Goal: Information Seeking & Learning: Learn about a topic

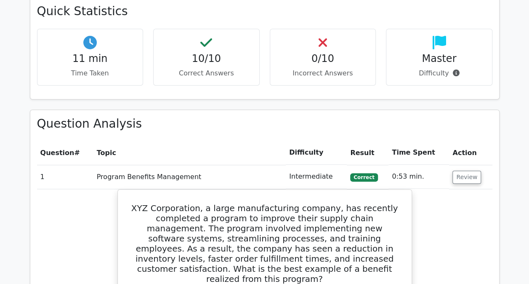
scroll to position [341, 0]
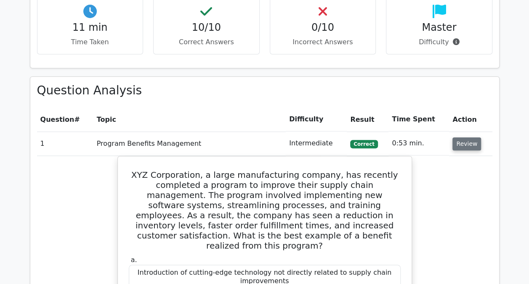
click at [453, 142] on button "Review" at bounding box center [467, 143] width 29 height 13
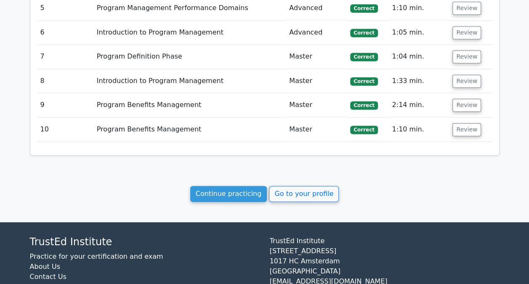
scroll to position [609, 0]
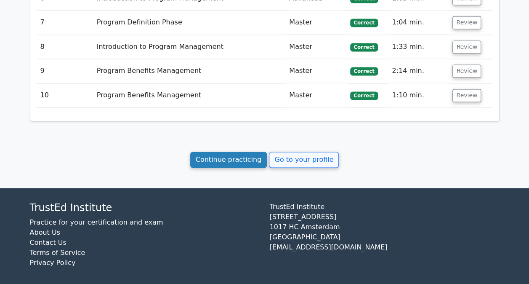
click at [247, 155] on link "Continue practicing" at bounding box center [228, 160] width 77 height 16
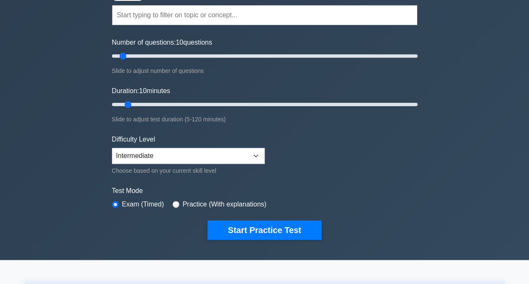
scroll to position [78, 0]
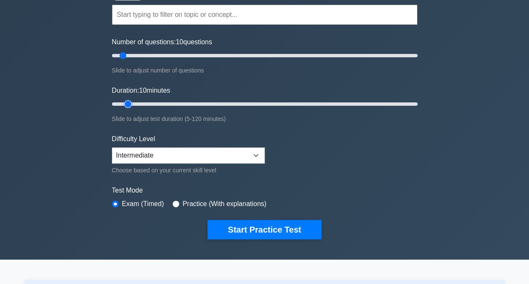
click at [133, 104] on input "Duration: 10 minutes" at bounding box center [265, 104] width 306 height 10
type input "15"
click at [135, 103] on input "Duration: 15 minutes" at bounding box center [265, 104] width 306 height 10
type input "20"
click at [134, 56] on input "Number of questions: 20 questions" at bounding box center [265, 56] width 306 height 10
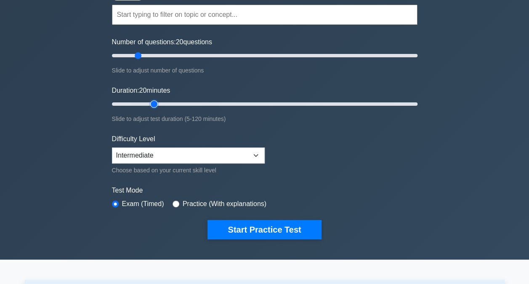
click at [152, 102] on input "Duration: 20 minutes" at bounding box center [265, 104] width 306 height 10
click at [160, 104] on input "Duration: 20 minutes" at bounding box center [265, 104] width 306 height 10
click at [163, 104] on input "Duration: 25 minutes" at bounding box center [265, 104] width 306 height 10
click at [173, 102] on input "Duration: 25 minutes" at bounding box center [265, 104] width 306 height 10
type input "30"
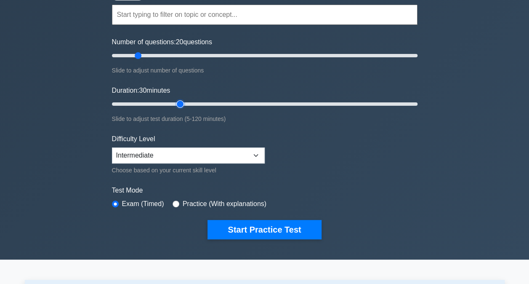
click at [177, 103] on input "Duration: 30 minutes" at bounding box center [265, 104] width 306 height 10
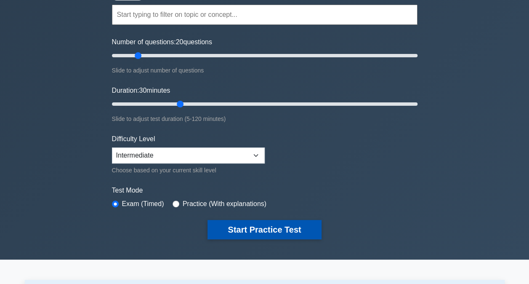
click at [283, 229] on button "Start Practice Test" at bounding box center [265, 229] width 114 height 19
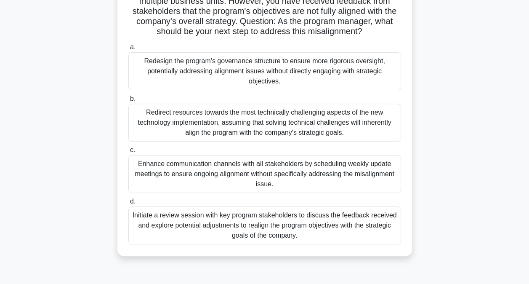
scroll to position [106, 0]
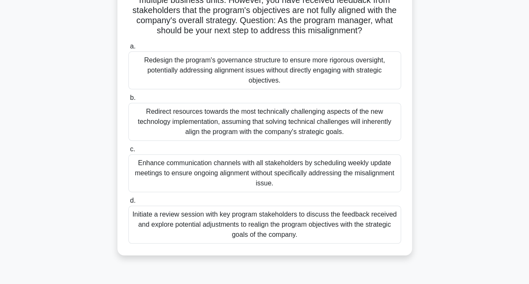
click at [273, 228] on div "Initiate a review session with key program stakeholders to discuss the feedback…" at bounding box center [264, 224] width 273 height 38
click at [128, 203] on input "d. Initiate a review session with key program stakeholders to discuss the feedb…" at bounding box center [128, 200] width 0 height 5
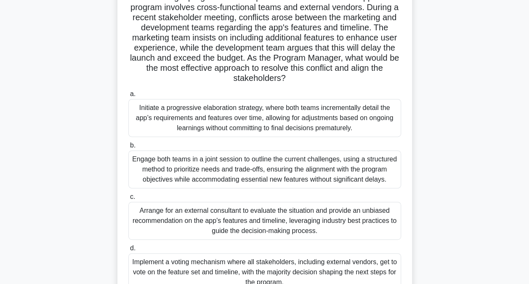
scroll to position [79, 0]
click at [186, 167] on div "Engage both teams in a joint session to outline the current challenges, using a…" at bounding box center [264, 169] width 273 height 38
click at [128, 148] on input "b. Engage both teams in a joint session to outline the current challenges, usin…" at bounding box center [128, 144] width 0 height 5
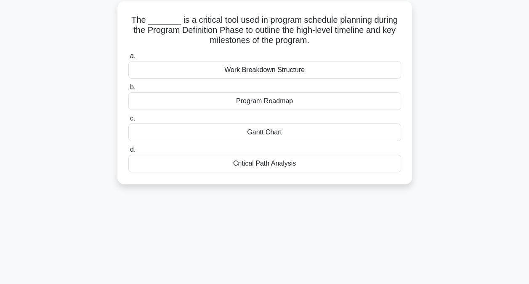
scroll to position [48, 0]
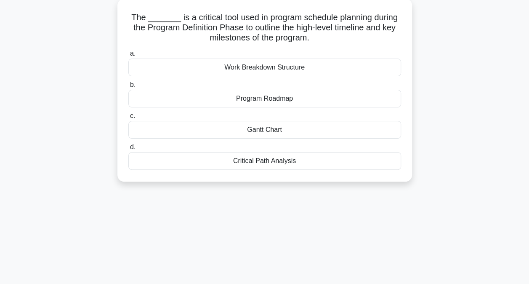
click at [276, 98] on div "Program Roadmap" at bounding box center [264, 99] width 273 height 18
click at [128, 88] on input "b. Program Roadmap" at bounding box center [128, 84] width 0 height 5
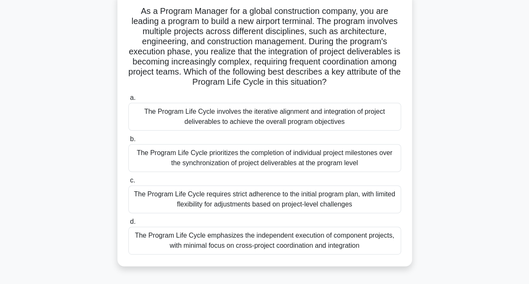
scroll to position [56, 0]
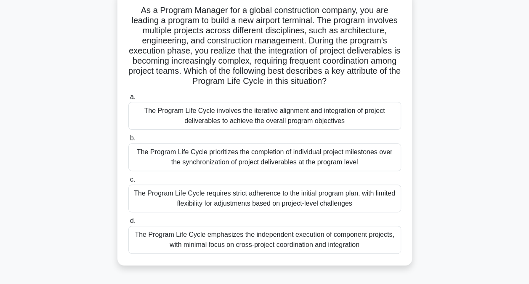
click at [171, 117] on div "The Program Life Cycle involves the iterative alignment and integration of proj…" at bounding box center [264, 116] width 273 height 28
click at [128, 100] on input "a. The Program Life Cycle involves the iterative alignment and integration of p…" at bounding box center [128, 96] width 0 height 5
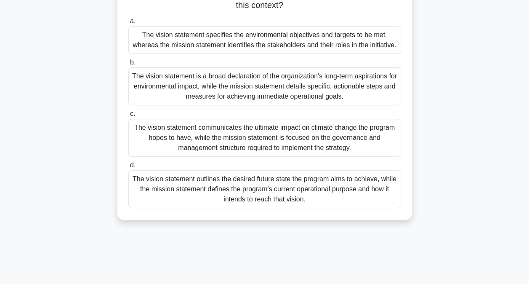
scroll to position [114, 0]
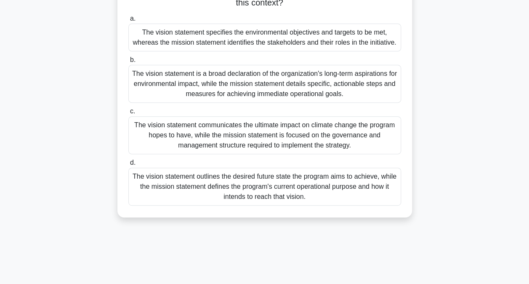
click at [199, 184] on div "The vision statement outlines the desired future state the program aims to achi…" at bounding box center [264, 187] width 273 height 38
click at [128, 165] on input "d. The vision statement outlines the desired future state the program aims to a…" at bounding box center [128, 162] width 0 height 5
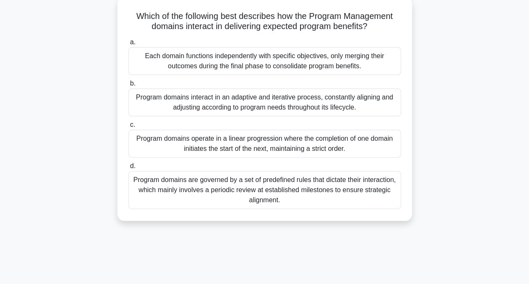
scroll to position [52, 0]
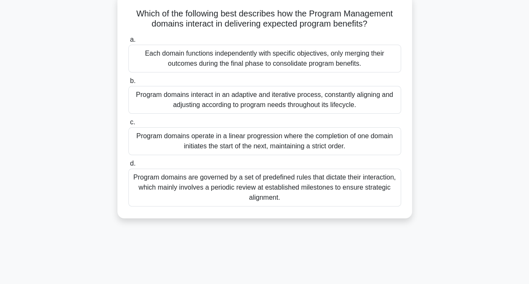
click at [237, 103] on div "Program domains interact in an adaptive and iterative process, constantly align…" at bounding box center [264, 100] width 273 height 28
click at [128, 84] on input "b. Program domains interact in an adaptive and iterative process, constantly al…" at bounding box center [128, 80] width 0 height 5
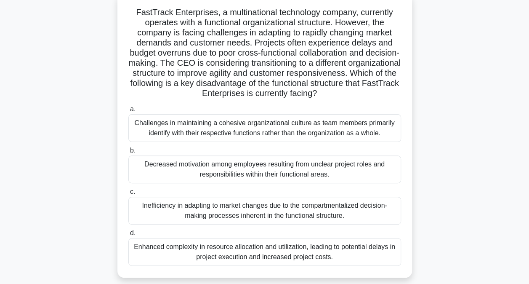
scroll to position [56, 0]
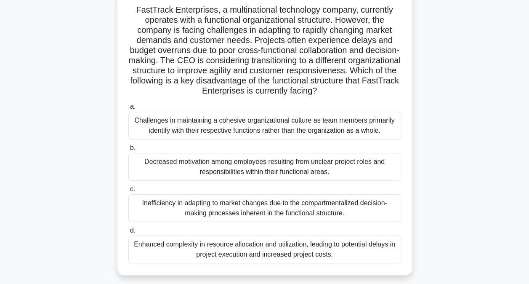
click at [138, 206] on div "Inefficiency in adapting to market changes due to the compartmentalized decisio…" at bounding box center [264, 208] width 273 height 28
click at [128, 192] on input "c. Inefficiency in adapting to market changes due to the compartmentalized deci…" at bounding box center [128, 189] width 0 height 5
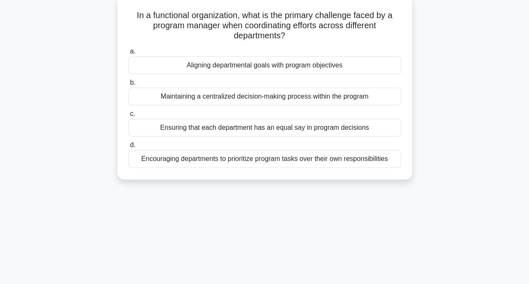
scroll to position [53, 0]
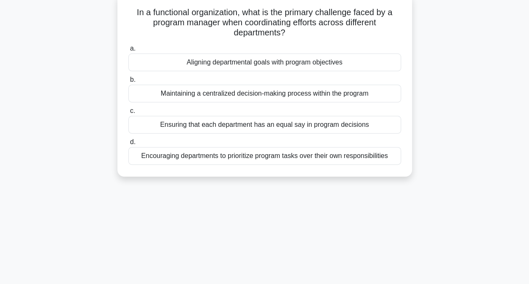
click at [214, 61] on div "Aligning departmental goals with program objectives" at bounding box center [264, 62] width 273 height 18
click at [128, 51] on input "a. Aligning departmental goals with program objectives" at bounding box center [128, 48] width 0 height 5
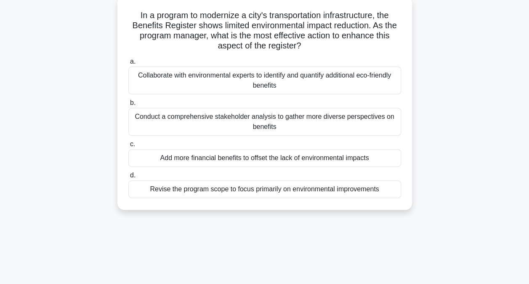
scroll to position [52, 0]
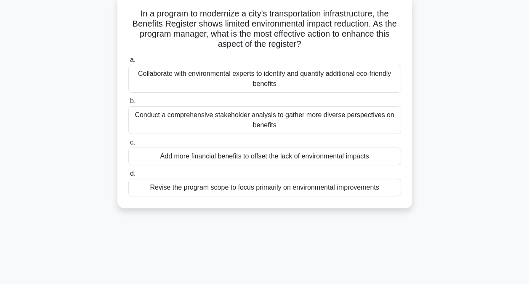
click at [196, 123] on div "Conduct a comprehensive stakeholder analysis to gather more diverse perspective…" at bounding box center [264, 120] width 273 height 28
click at [128, 104] on input "b. Conduct a comprehensive stakeholder analysis to gather more diverse perspect…" at bounding box center [128, 101] width 0 height 5
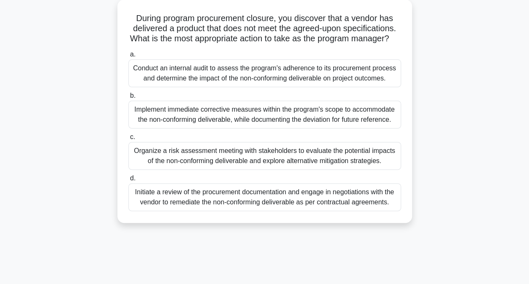
scroll to position [50, 0]
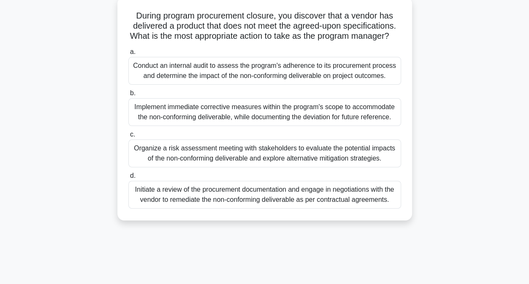
click at [207, 208] on div "Initiate a review of the procurement documentation and engage in negotiations w…" at bounding box center [264, 195] width 273 height 28
click at [128, 179] on input "d. Initiate a review of the procurement documentation and engage in negotiation…" at bounding box center [128, 175] width 0 height 5
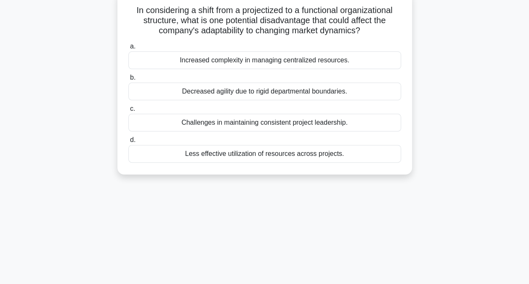
scroll to position [57, 0]
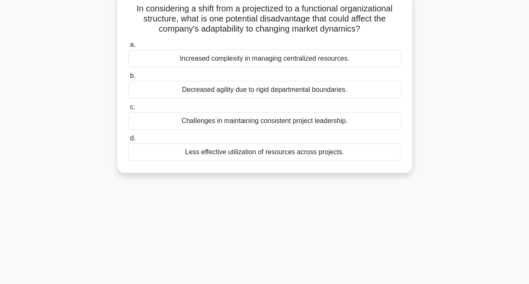
click at [215, 91] on div "Decreased agility due to rigid departmental boundaries." at bounding box center [264, 90] width 273 height 18
click at [128, 79] on input "b. Decreased agility due to rigid departmental boundaries." at bounding box center [128, 75] width 0 height 5
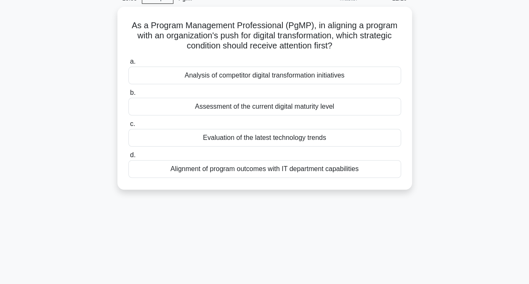
scroll to position [45, 0]
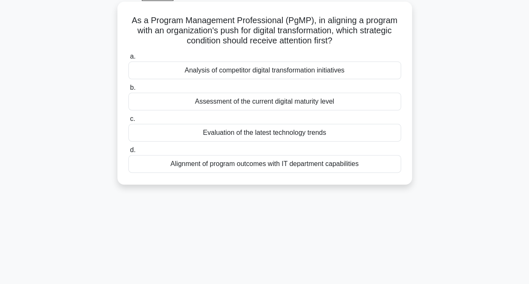
click at [208, 99] on div "Assessment of the current digital maturity level" at bounding box center [264, 102] width 273 height 18
click at [128, 91] on input "b. Assessment of the current digital maturity level" at bounding box center [128, 87] width 0 height 5
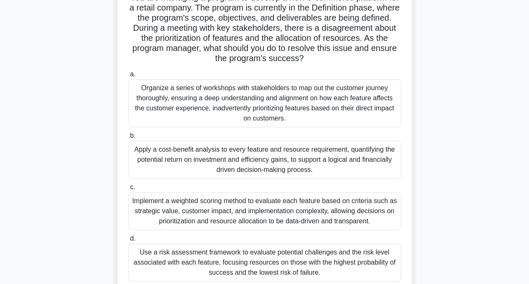
scroll to position [68, 0]
click at [192, 214] on div "Implement a weighted scoring method to evaluate each feature based on criteria …" at bounding box center [264, 211] width 273 height 38
click at [128, 190] on input "c. Implement a weighted scoring method to evaluate each feature based on criter…" at bounding box center [128, 187] width 0 height 5
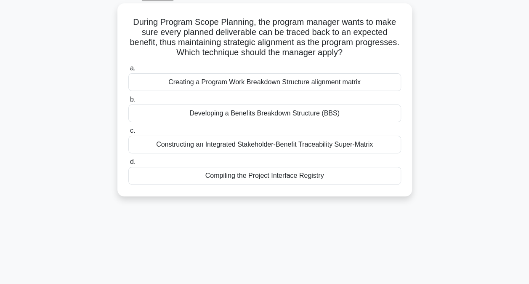
scroll to position [47, 0]
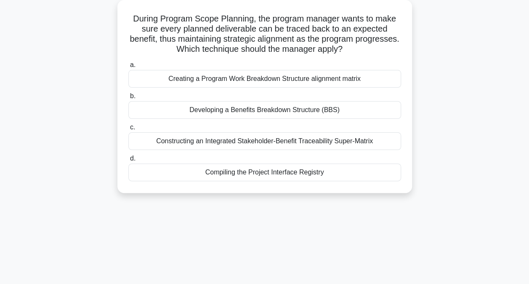
click at [250, 112] on div "Developing a Benefits Breakdown Structure (BBS)" at bounding box center [264, 110] width 273 height 18
click at [128, 99] on input "b. Developing a Benefits Breakdown Structure (BBS)" at bounding box center [128, 95] width 0 height 5
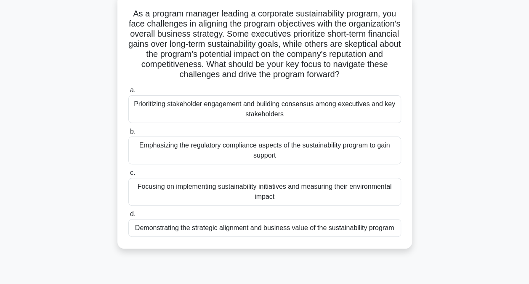
scroll to position [55, 0]
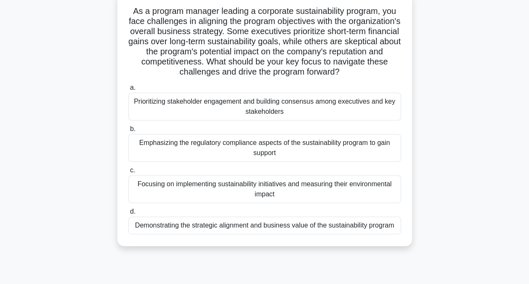
click at [253, 223] on div "Demonstrating the strategic alignment and business value of the sustainability …" at bounding box center [264, 225] width 273 height 18
click at [128, 214] on input "d. Demonstrating the strategic alignment and business value of the sustainabili…" at bounding box center [128, 211] width 0 height 5
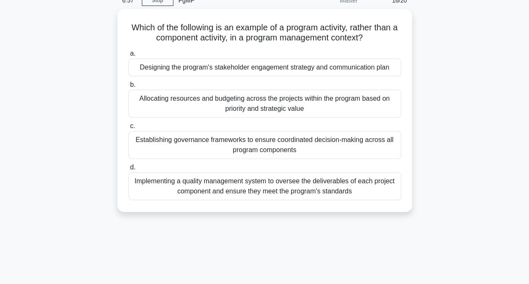
scroll to position [41, 0]
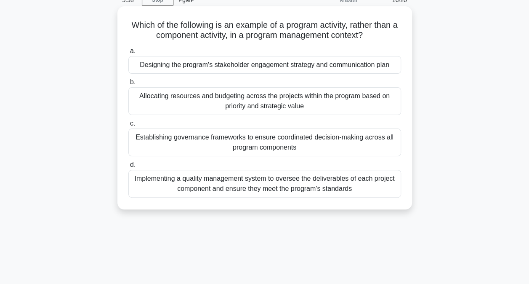
click at [291, 146] on div "Establishing governance frameworks to ensure coordinated decision-making across…" at bounding box center [264, 142] width 273 height 28
click at [128, 126] on input "c. Establishing governance frameworks to ensure coordinated decision-making acr…" at bounding box center [128, 123] width 0 height 5
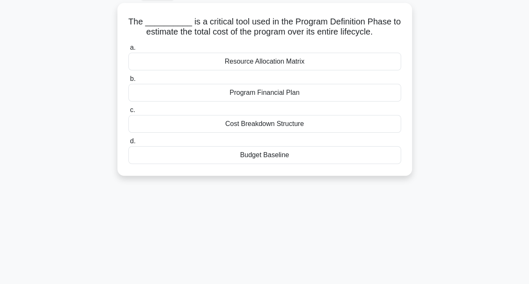
scroll to position [47, 0]
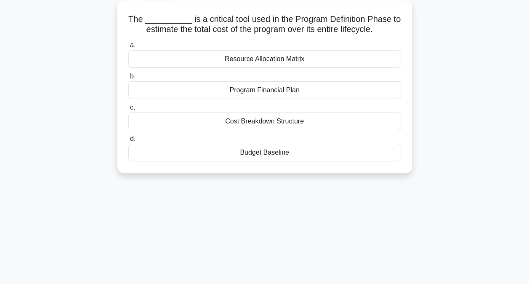
click at [280, 123] on div "Cost Breakdown Structure" at bounding box center [264, 121] width 273 height 18
click at [128, 110] on input "c. Cost Breakdown Structure" at bounding box center [128, 107] width 0 height 5
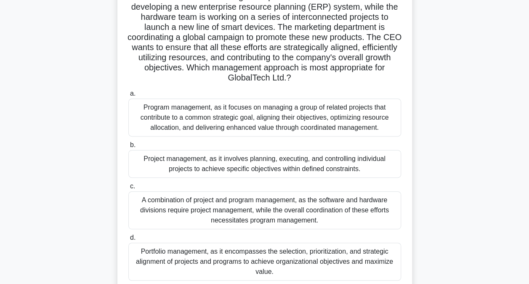
scroll to position [83, 0]
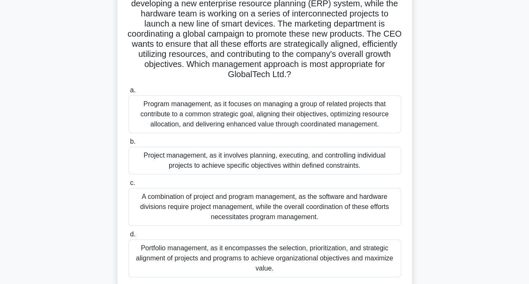
click at [189, 199] on div "A combination of project and program management, as the software and hardware d…" at bounding box center [264, 207] width 273 height 38
click at [128, 186] on input "c. A combination of project and program management, as the software and hardwar…" at bounding box center [128, 182] width 0 height 5
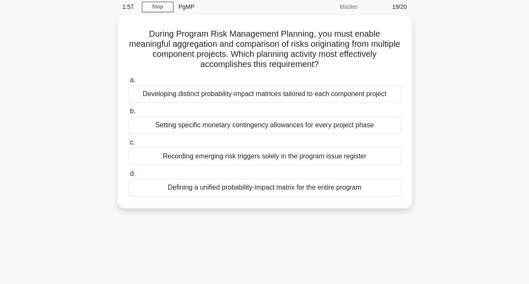
scroll to position [40, 0]
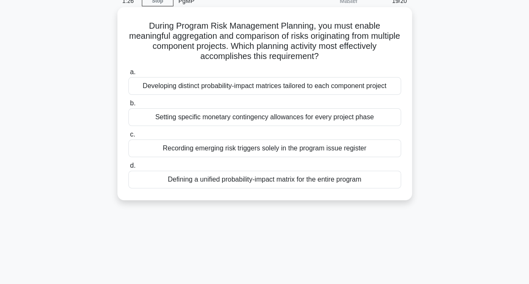
click at [167, 88] on div "Developing distinct probability-impact matrices tailored to each component proj…" at bounding box center [264, 86] width 273 height 18
click at [128, 75] on input "a. Developing distinct probability-impact matrices tailored to each component p…" at bounding box center [128, 71] width 0 height 5
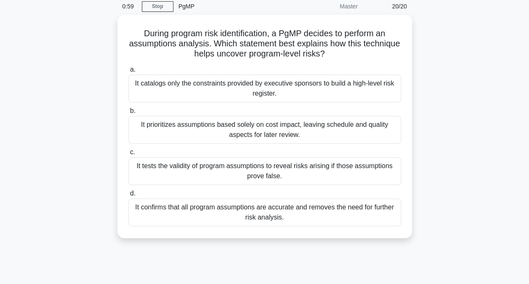
scroll to position [35, 0]
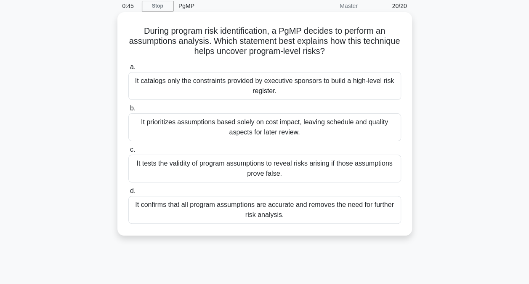
click at [137, 168] on div "It tests the validity of program assumptions to reveal risks arising if those a…" at bounding box center [264, 169] width 273 height 28
click at [128, 152] on input "c. It tests the validity of program assumptions to reveal risks arising if thos…" at bounding box center [128, 149] width 0 height 5
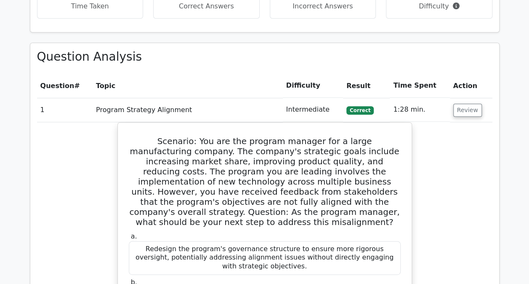
scroll to position [469, 0]
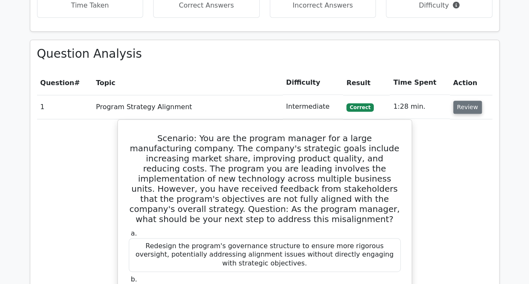
click at [462, 109] on button "Review" at bounding box center [467, 107] width 29 height 13
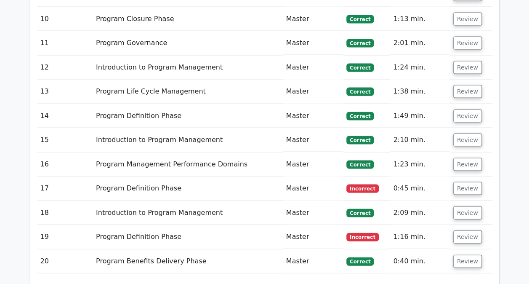
scroll to position [882, 0]
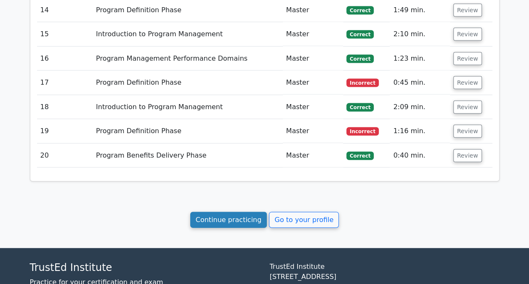
click at [228, 219] on link "Continue practicing" at bounding box center [228, 220] width 77 height 16
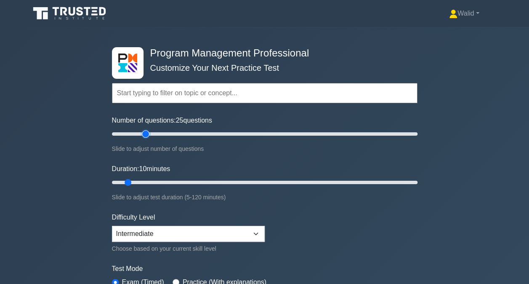
click at [145, 135] on input "Number of questions: 25 questions" at bounding box center [265, 134] width 306 height 10
type input "20"
click at [139, 135] on input "Number of questions: 20 questions" at bounding box center [265, 134] width 306 height 10
click at [149, 181] on input "Duration: 20 minutes" at bounding box center [265, 182] width 306 height 10
click at [165, 182] on input "Duration: 25 minutes" at bounding box center [265, 182] width 306 height 10
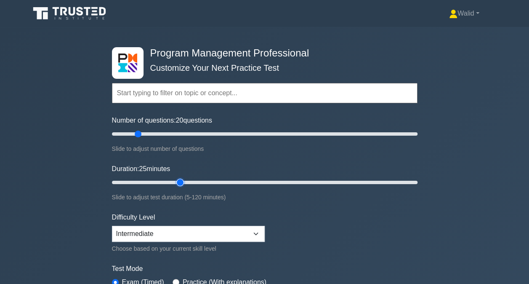
type input "30"
click at [175, 183] on input "Duration: 25 minutes" at bounding box center [265, 182] width 306 height 10
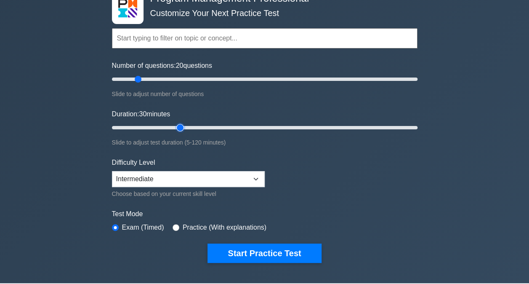
scroll to position [57, 0]
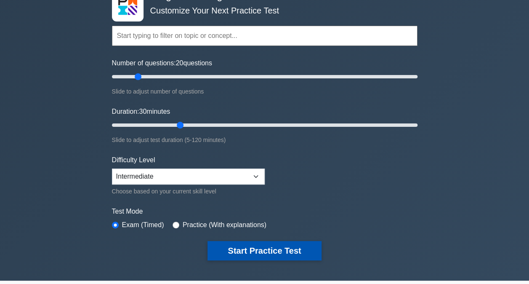
click at [270, 244] on button "Start Practice Test" at bounding box center [265, 250] width 114 height 19
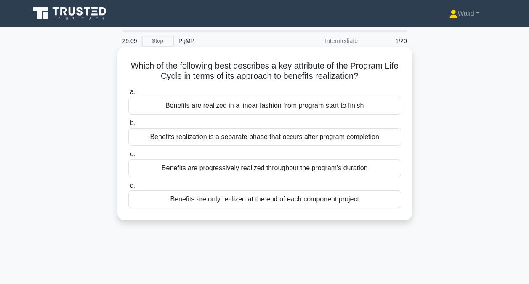
click at [192, 168] on div "Benefits are progressively realized throughout the program's duration" at bounding box center [264, 168] width 273 height 18
click at [128, 157] on input "c. Benefits are progressively realized throughout the program's duration" at bounding box center [128, 154] width 0 height 5
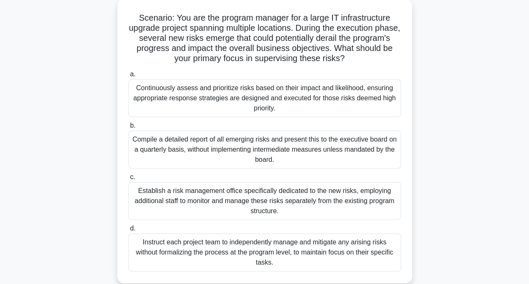
scroll to position [51, 0]
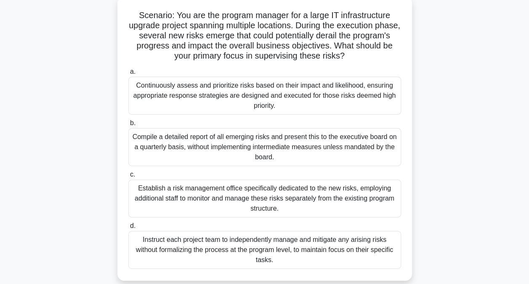
click at [229, 101] on div "Continuously assess and prioritize risks based on their impact and likelihood, …" at bounding box center [264, 96] width 273 height 38
click at [128, 75] on input "a. Continuously assess and prioritize risks based on their impact and likelihoo…" at bounding box center [128, 71] width 0 height 5
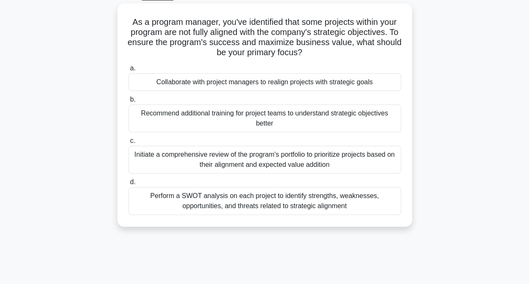
scroll to position [47, 0]
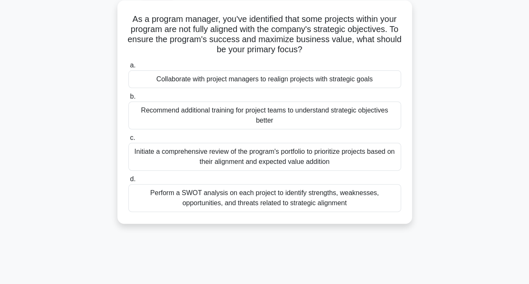
click at [276, 116] on div "Recommend additional training for project teams to understand strategic objecti…" at bounding box center [264, 115] width 273 height 28
click at [128, 99] on input "b. Recommend additional training for project teams to understand strategic obje…" at bounding box center [128, 96] width 0 height 5
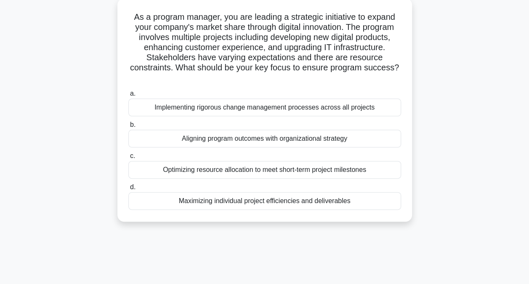
scroll to position [51, 0]
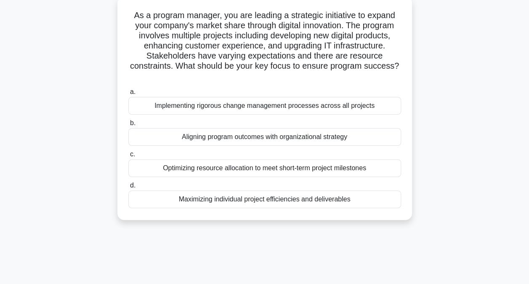
click at [209, 138] on div "Aligning program outcomes with organizational strategy" at bounding box center [264, 137] width 273 height 18
click at [128, 126] on input "b. Aligning program outcomes with organizational strategy" at bounding box center [128, 122] width 0 height 5
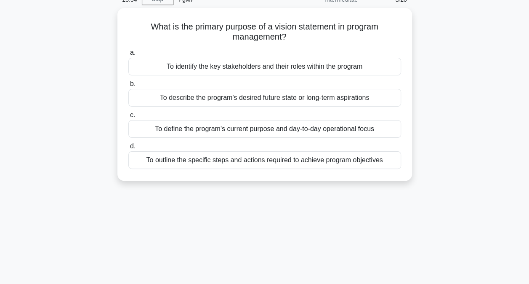
scroll to position [43, 0]
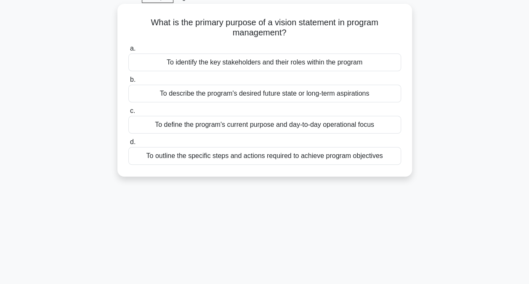
click at [221, 95] on div "To describe the program's desired future state or long-term aspirations" at bounding box center [264, 94] width 273 height 18
click at [128, 83] on input "b. To describe the program's desired future state or long-term aspirations" at bounding box center [128, 79] width 0 height 5
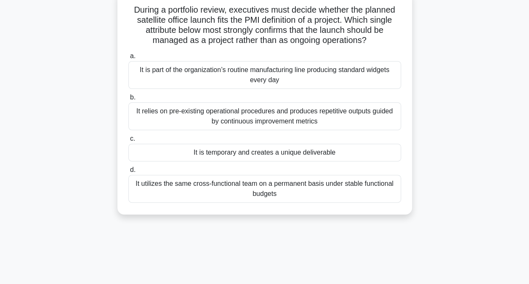
scroll to position [59, 0]
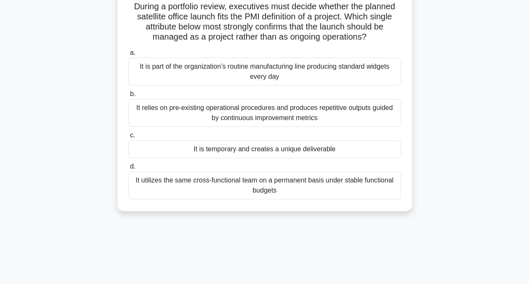
click at [244, 152] on div "It is temporary and creates a unique deliverable" at bounding box center [264, 149] width 273 height 18
click at [128, 138] on input "c. It is temporary and creates a unique deliverable" at bounding box center [128, 135] width 0 height 5
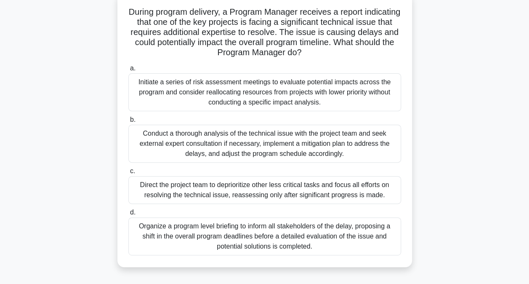
scroll to position [56, 0]
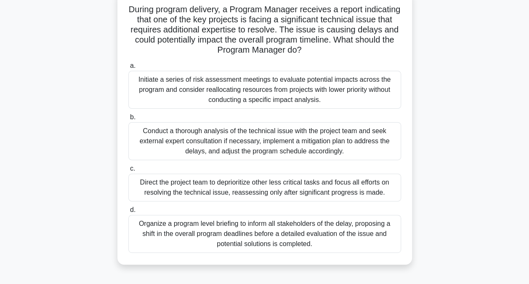
click at [210, 141] on div "Conduct a thorough analysis of the technical issue with the project team and se…" at bounding box center [264, 141] width 273 height 38
click at [128, 120] on input "b. Conduct a thorough analysis of the technical issue with the project team and…" at bounding box center [128, 117] width 0 height 5
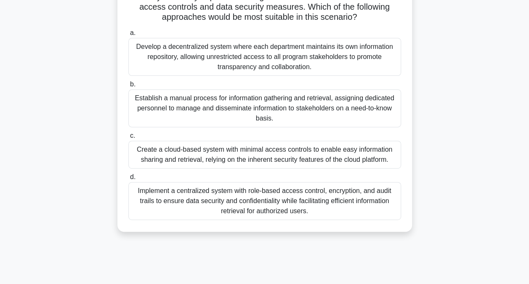
scroll to position [113, 0]
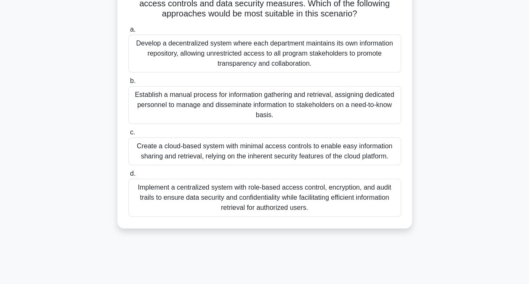
click at [238, 195] on div "Implement a centralized system with role-based access control, encryption, and …" at bounding box center [264, 198] width 273 height 38
click at [128, 176] on input "d. Implement a centralized system with role-based access control, encryption, a…" at bounding box center [128, 173] width 0 height 5
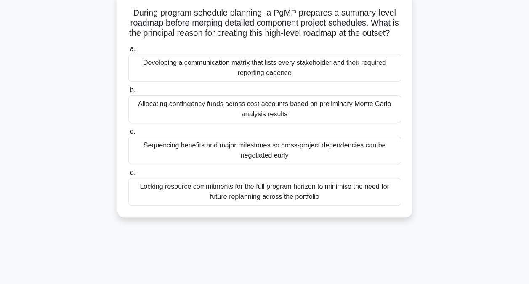
scroll to position [56, 0]
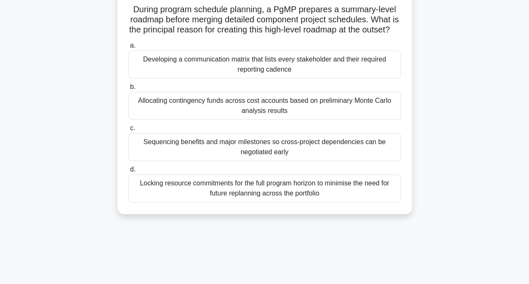
click at [210, 161] on div "Sequencing benefits and major milestones so cross-project dependencies can be n…" at bounding box center [264, 147] width 273 height 28
click at [128, 131] on input "c. Sequencing benefits and major milestones so cross-project dependencies can b…" at bounding box center [128, 127] width 0 height 5
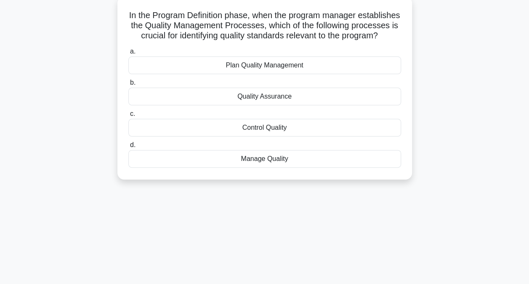
scroll to position [53, 0]
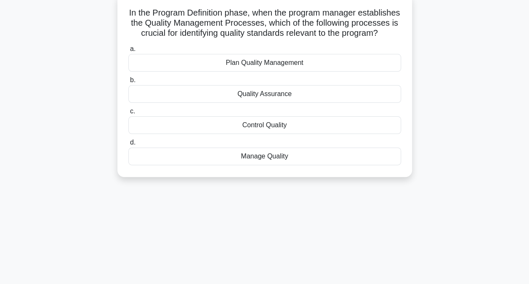
click at [285, 102] on div "Quality Assurance" at bounding box center [264, 94] width 273 height 18
click at [128, 83] on input "b. Quality Assurance" at bounding box center [128, 79] width 0 height 5
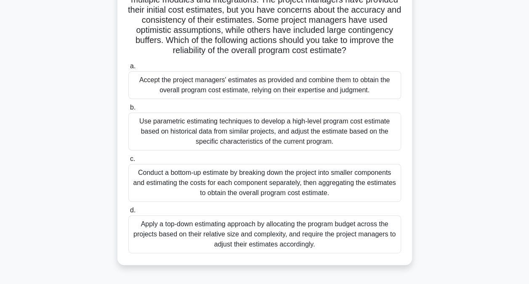
scroll to position [88, 0]
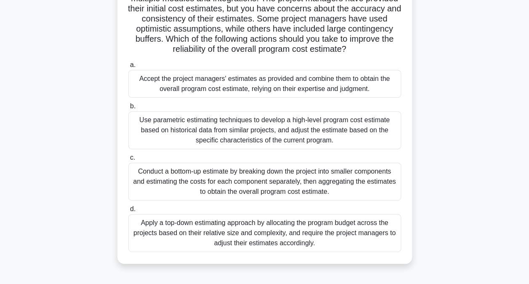
click at [208, 179] on div "Conduct a bottom-up estimate by breaking down the project into smaller componen…" at bounding box center [264, 182] width 273 height 38
click at [128, 160] on input "c. Conduct a bottom-up estimate by breaking down the project into smaller compo…" at bounding box center [128, 157] width 0 height 5
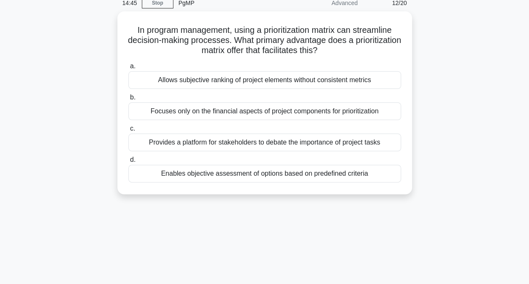
scroll to position [38, 0]
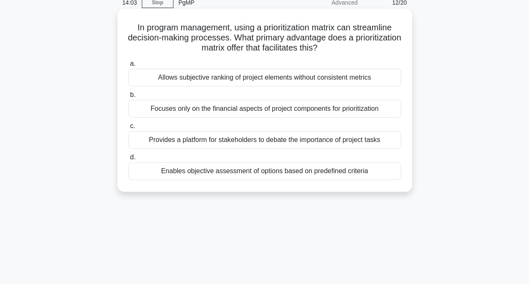
click at [253, 171] on div "Enables objective assessment of options based on predefined criteria" at bounding box center [264, 171] width 273 height 18
click at [128, 160] on input "d. Enables objective assessment of options based on predefined criteria" at bounding box center [128, 157] width 0 height 5
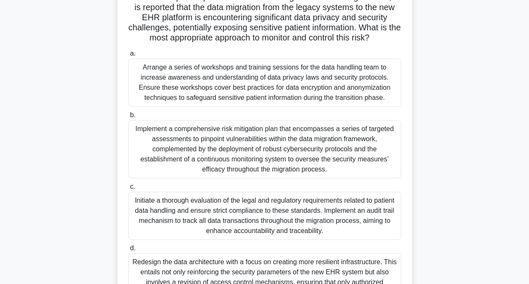
scroll to position [90, 0]
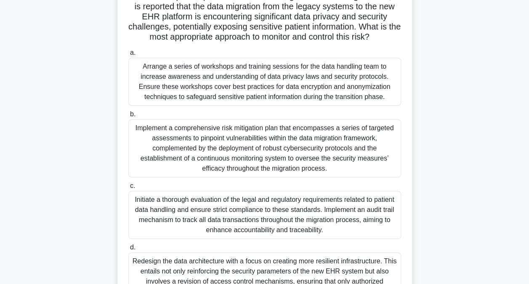
click at [283, 148] on div "Implement a comprehensive risk mitigation plan that encompasses a series of tar…" at bounding box center [264, 148] width 273 height 58
click at [128, 117] on input "b. Implement a comprehensive risk mitigation plan that encompasses a series of …" at bounding box center [128, 114] width 0 height 5
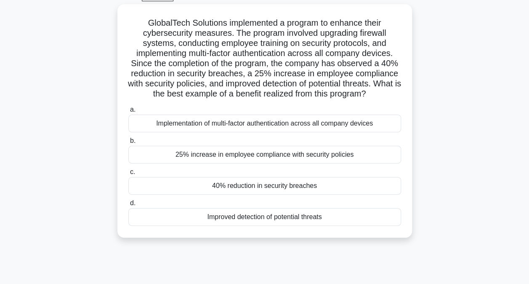
scroll to position [46, 0]
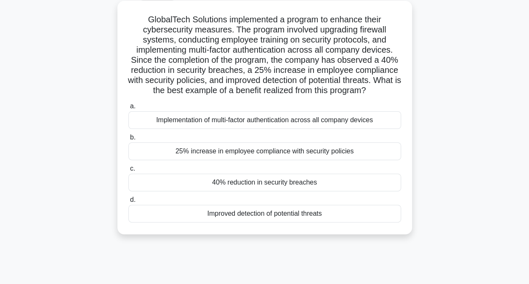
click at [193, 184] on div "40% reduction in security breaches" at bounding box center [264, 182] width 273 height 18
click at [128, 171] on input "c. 40% reduction in security breaches" at bounding box center [128, 168] width 0 height 5
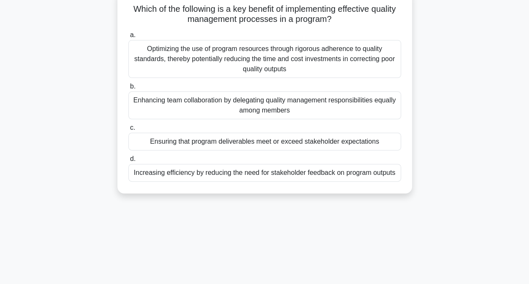
scroll to position [57, 0]
click at [232, 140] on div "Ensuring that program deliverables meet or exceed stakeholder expectations" at bounding box center [264, 141] width 273 height 18
click at [128, 130] on input "c. Ensuring that program deliverables meet or exceed stakeholder expectations" at bounding box center [128, 127] width 0 height 5
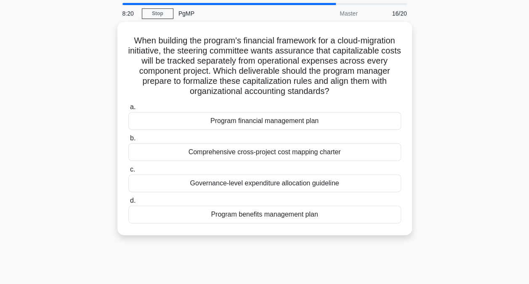
scroll to position [28, 0]
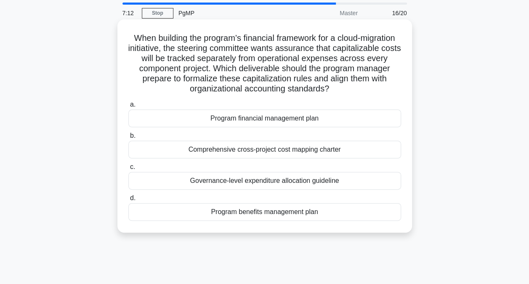
click at [261, 119] on div "Program financial management plan" at bounding box center [264, 118] width 273 height 18
click at [128, 107] on input "a. Program financial management plan" at bounding box center [128, 104] width 0 height 5
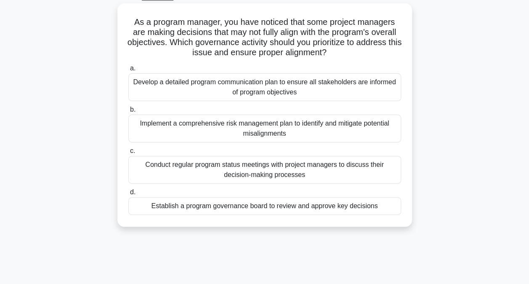
scroll to position [46, 0]
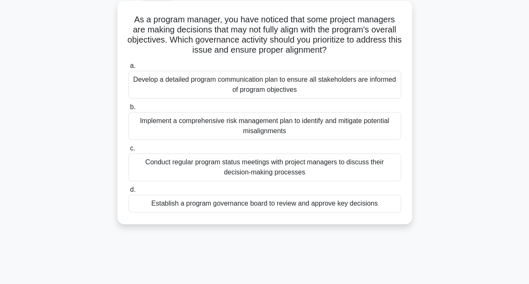
click at [209, 202] on div "Establish a program governance board to review and approve key decisions" at bounding box center [264, 204] width 273 height 18
click at [128, 192] on input "d. Establish a program governance board to review and approve key decisions" at bounding box center [128, 189] width 0 height 5
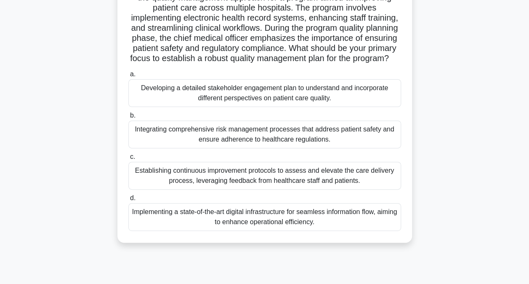
scroll to position [79, 0]
click at [189, 98] on div "Developing a detailed stakeholder engagement plan to understand and incorporate…" at bounding box center [264, 93] width 273 height 28
click at [128, 77] on input "a. Developing a detailed stakeholder engagement plan to understand and incorpor…" at bounding box center [128, 73] width 0 height 5
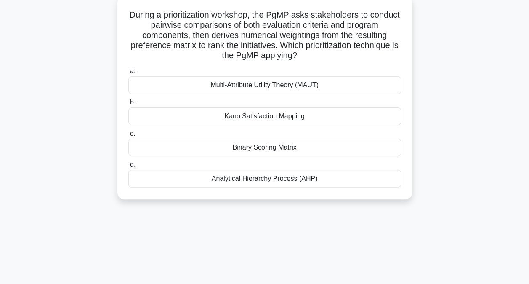
scroll to position [54, 0]
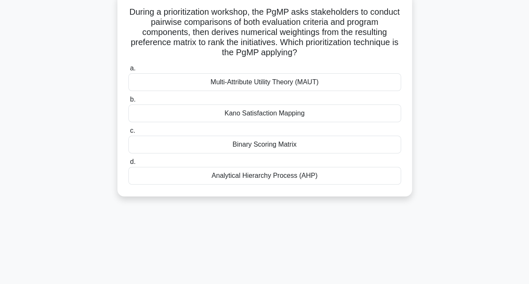
click at [281, 147] on div "Binary Scoring Matrix" at bounding box center [264, 145] width 273 height 18
click at [128, 133] on input "c. Binary Scoring Matrix" at bounding box center [128, 130] width 0 height 5
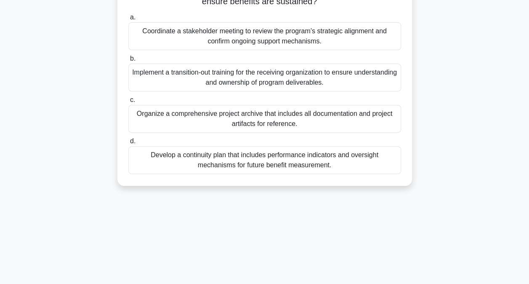
scroll to position [77, 0]
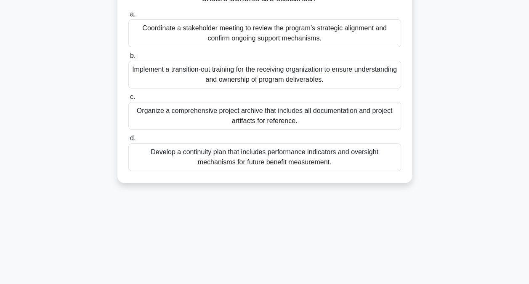
click at [193, 161] on div "Develop a continuity plan that includes performance indicators and oversight me…" at bounding box center [264, 157] width 273 height 28
click at [128, 141] on input "d. Develop a continuity plan that includes performance indicators and oversight…" at bounding box center [128, 138] width 0 height 5
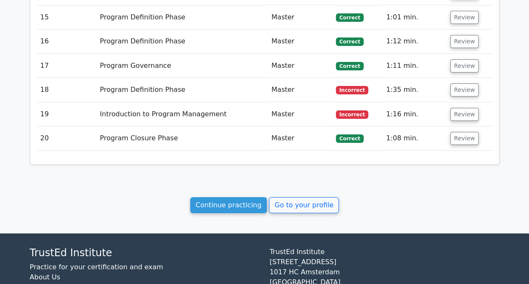
scroll to position [1382, 0]
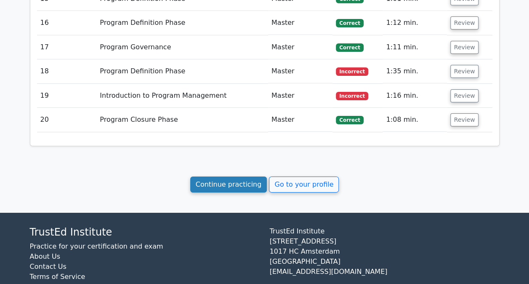
click at [232, 176] on link "Continue practicing" at bounding box center [228, 184] width 77 height 16
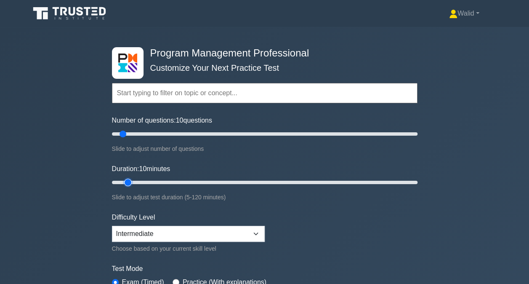
click at [133, 182] on input "Duration: 10 minutes" at bounding box center [265, 182] width 306 height 10
type input "15"
click at [136, 182] on input "Duration: 15 minutes" at bounding box center [265, 182] width 306 height 10
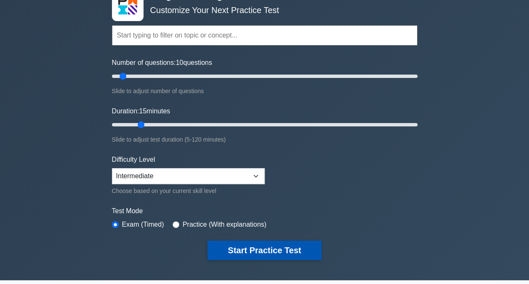
click at [239, 246] on button "Start Practice Test" at bounding box center [265, 249] width 114 height 19
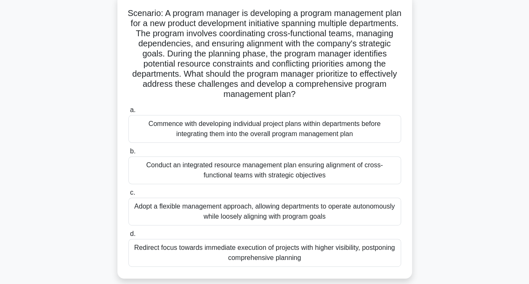
scroll to position [61, 0]
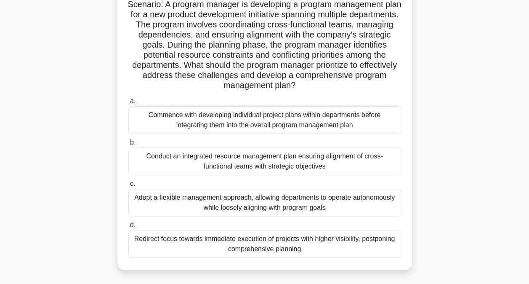
click at [254, 160] on div "Conduct an integrated resource management plan ensuring alignment of cross-func…" at bounding box center [264, 161] width 273 height 28
click at [128, 145] on input "b. Conduct an integrated resource management plan ensuring alignment of cross-f…" at bounding box center [128, 142] width 0 height 5
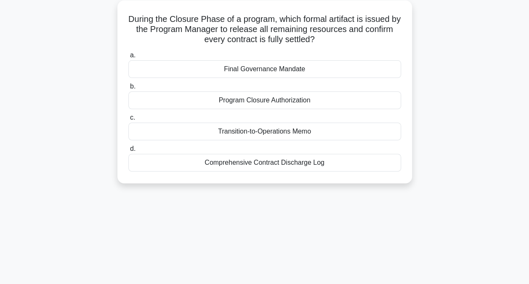
scroll to position [50, 0]
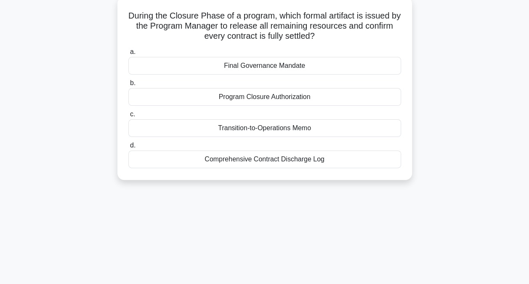
click at [308, 125] on div "Transition-to-Operations Memo" at bounding box center [264, 128] width 273 height 18
click at [128, 117] on input "c. Transition-to-Operations Memo" at bounding box center [128, 114] width 0 height 5
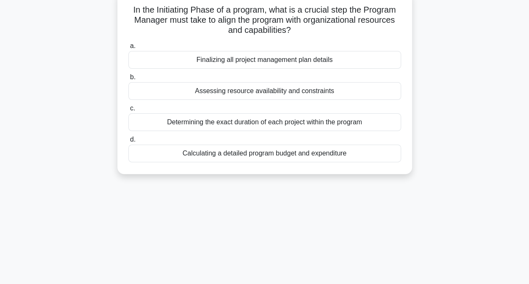
scroll to position [58, 0]
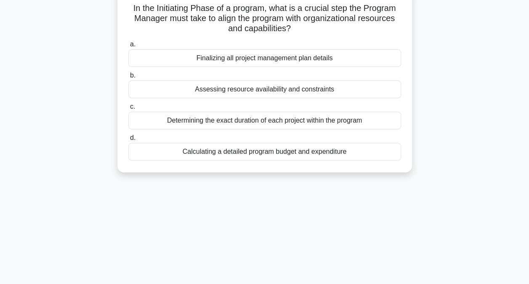
click at [300, 56] on div "Finalizing all project management plan details" at bounding box center [264, 58] width 273 height 18
click at [128, 47] on input "a. Finalizing all project management plan details" at bounding box center [128, 44] width 0 height 5
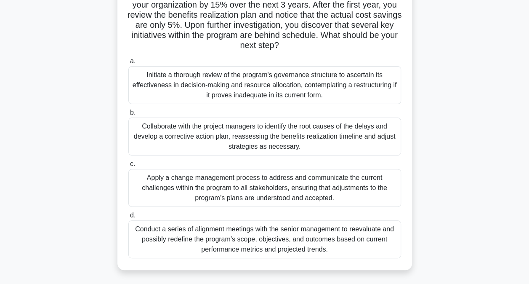
scroll to position [74, 0]
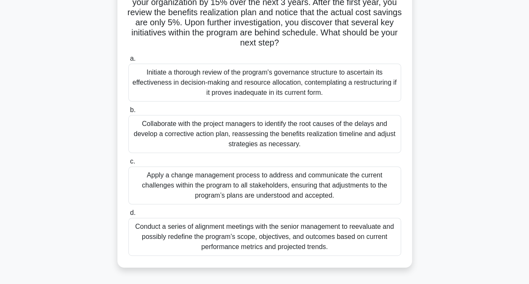
click at [208, 126] on div "Collaborate with the project managers to identify the root causes of the delays…" at bounding box center [264, 134] width 273 height 38
click at [128, 113] on input "b. Collaborate with the project managers to identify the root causes of the del…" at bounding box center [128, 109] width 0 height 5
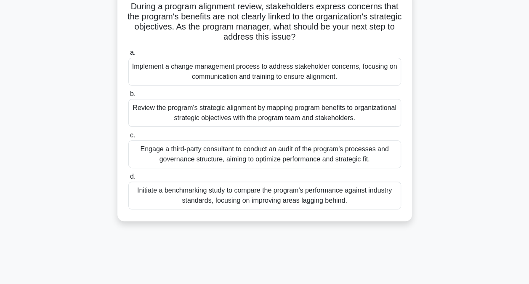
scroll to position [61, 0]
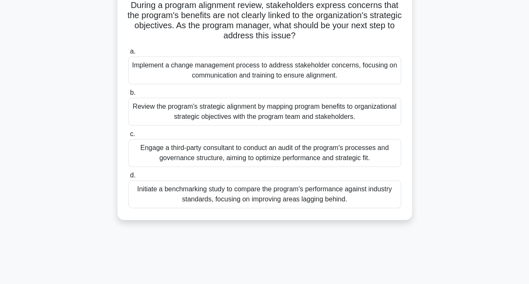
click at [216, 112] on div "Review the program's strategic alignment by mapping program benefits to organiz…" at bounding box center [264, 112] width 273 height 28
click at [128, 96] on input "b. Review the program's strategic alignment by mapping program benefits to orga…" at bounding box center [128, 92] width 0 height 5
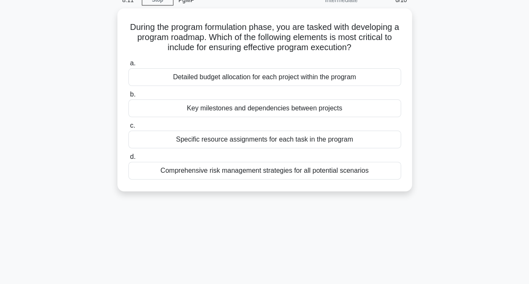
scroll to position [42, 0]
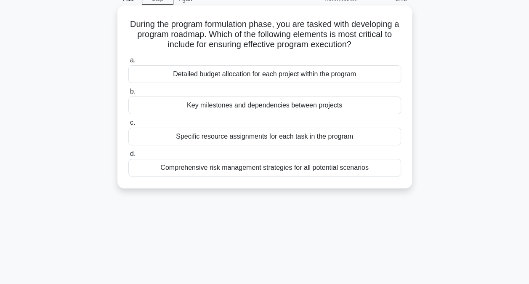
click at [205, 105] on div "Key milestones and dependencies between projects" at bounding box center [264, 105] width 273 height 18
click at [128, 94] on input "b. Key milestones and dependencies between projects" at bounding box center [128, 91] width 0 height 5
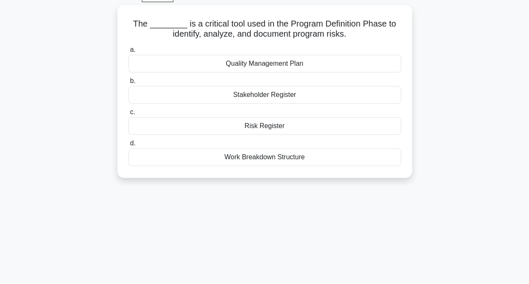
scroll to position [45, 0]
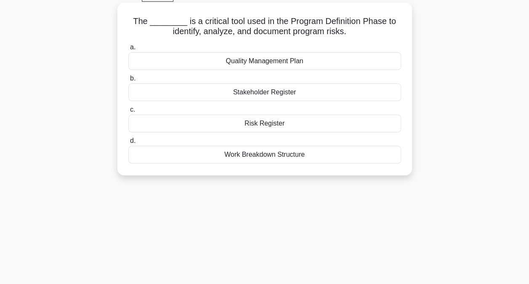
click at [261, 122] on div "Risk Register" at bounding box center [264, 124] width 273 height 18
click at [128, 112] on input "c. Risk Register" at bounding box center [128, 109] width 0 height 5
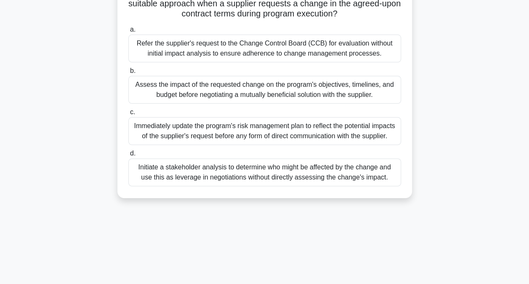
scroll to position [76, 0]
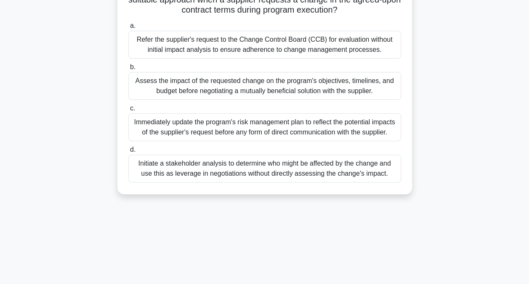
click at [185, 84] on div "Assess the impact of the requested change on the program's objectives, timeline…" at bounding box center [264, 86] width 273 height 28
click at [128, 70] on input "b. Assess the impact of the requested change on the program's objectives, timel…" at bounding box center [128, 66] width 0 height 5
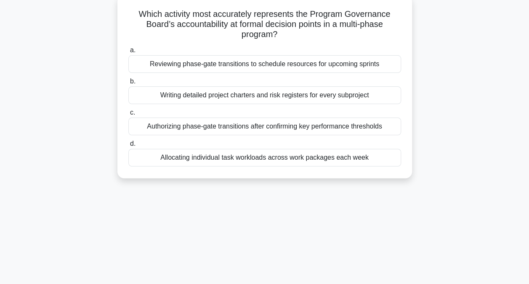
scroll to position [55, 0]
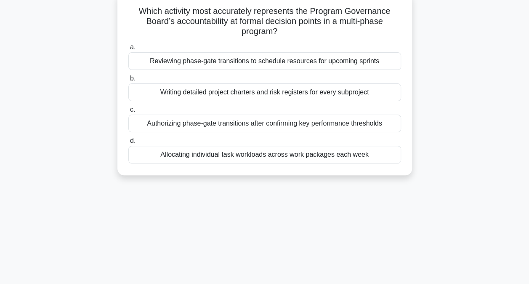
click at [232, 122] on div "Authorizing phase-gate transitions after confirming key performance thresholds" at bounding box center [264, 124] width 273 height 18
click at [128, 112] on input "c. Authorizing phase-gate transitions after confirming key performance threshol…" at bounding box center [128, 109] width 0 height 5
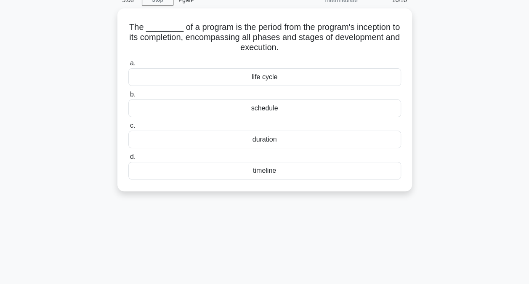
scroll to position [41, 0]
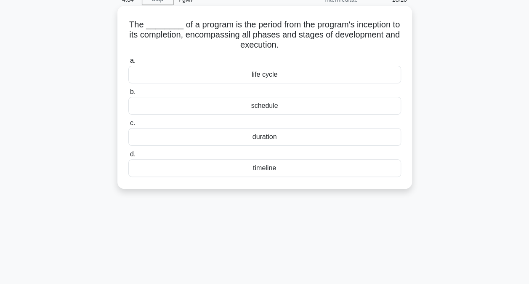
click at [250, 136] on div "duration" at bounding box center [264, 137] width 273 height 18
click at [128, 126] on input "c. duration" at bounding box center [128, 122] width 0 height 5
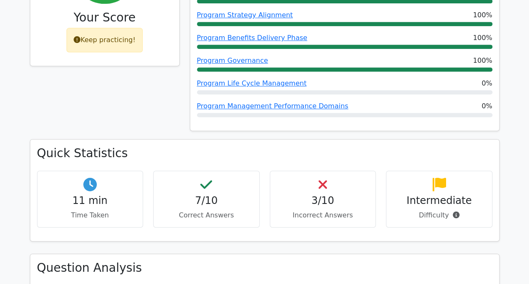
scroll to position [184, 0]
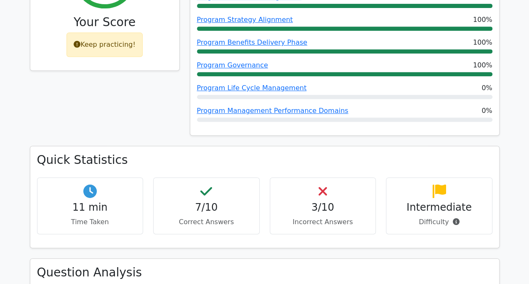
click at [451, 142] on div "Performance by Topic Program Definition Phase 100% Program Benefits Management …" at bounding box center [345, 42] width 320 height 208
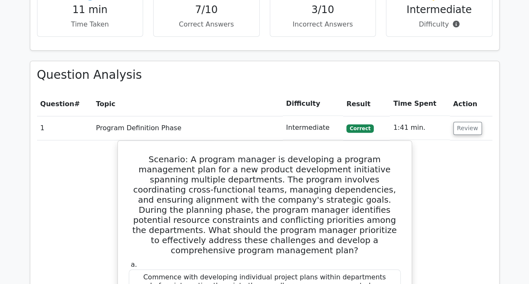
scroll to position [382, 0]
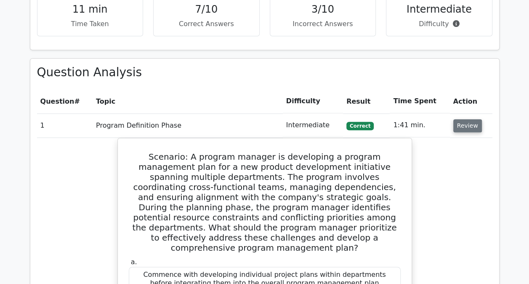
click at [465, 129] on button "Review" at bounding box center [467, 125] width 29 height 13
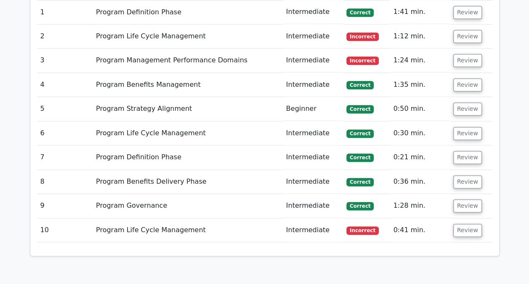
scroll to position [424, 0]
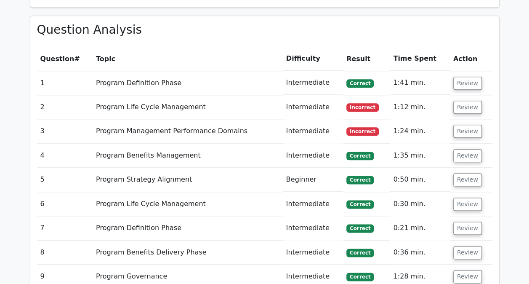
click at [465, 99] on td "Review" at bounding box center [471, 107] width 43 height 24
click at [464, 102] on button "Review" at bounding box center [467, 107] width 29 height 13
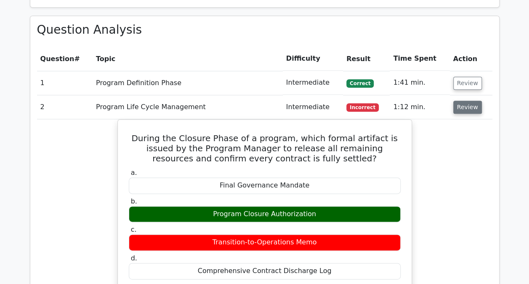
click at [466, 105] on button "Review" at bounding box center [467, 107] width 29 height 13
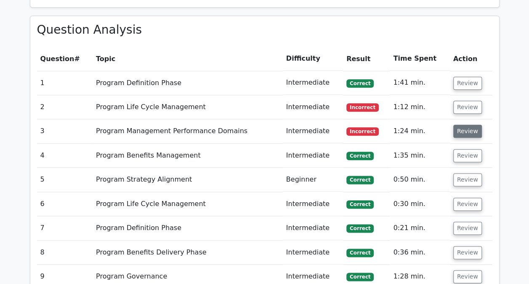
click at [467, 128] on button "Review" at bounding box center [467, 131] width 29 height 13
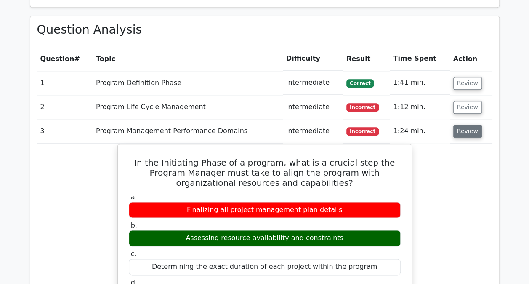
click at [467, 128] on button "Review" at bounding box center [467, 131] width 29 height 13
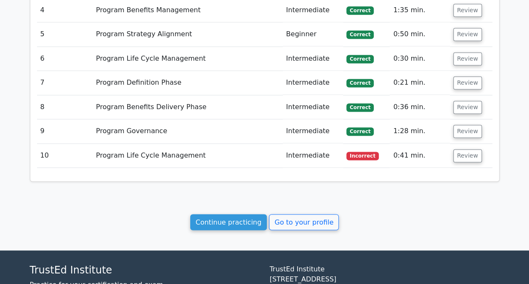
scroll to position [570, 0]
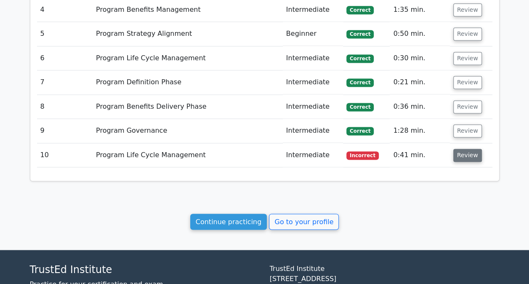
click at [466, 155] on button "Review" at bounding box center [467, 155] width 29 height 13
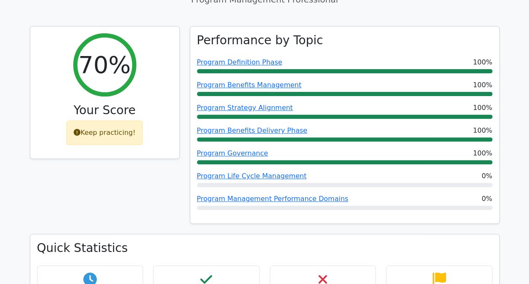
scroll to position [0, 0]
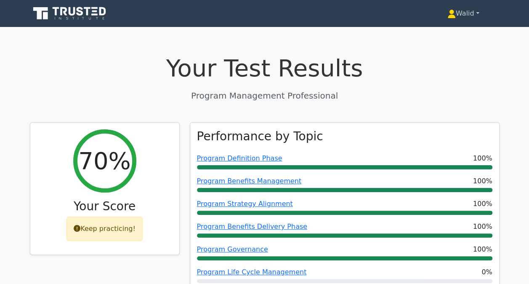
click at [462, 13] on link "Walid" at bounding box center [463, 13] width 72 height 17
click at [446, 29] on link "Profile" at bounding box center [461, 33] width 67 height 13
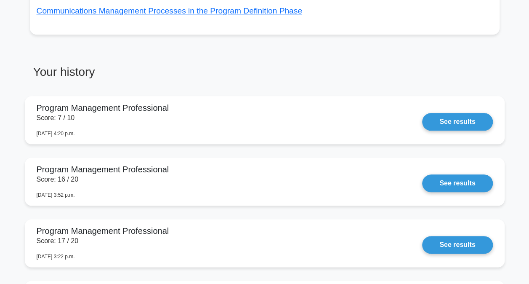
scroll to position [437, 0]
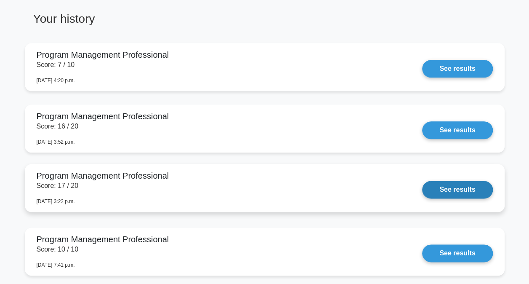
click at [468, 186] on link "See results" at bounding box center [457, 190] width 70 height 18
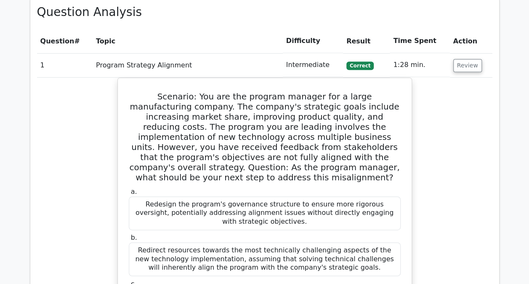
scroll to position [511, 0]
click at [461, 62] on button "Review" at bounding box center [467, 65] width 29 height 13
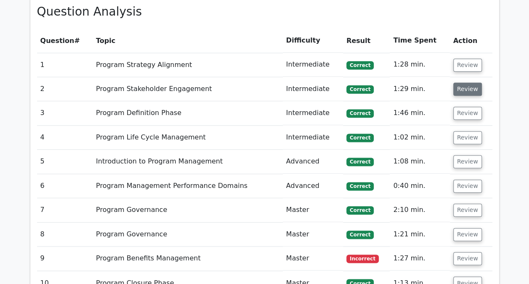
click at [458, 91] on button "Review" at bounding box center [467, 89] width 29 height 13
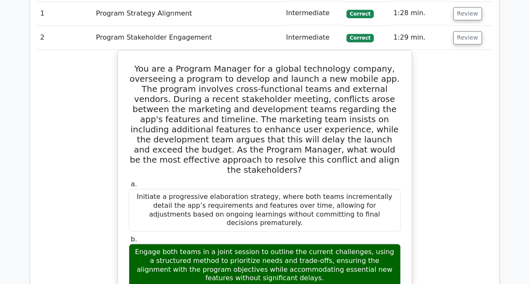
scroll to position [563, 0]
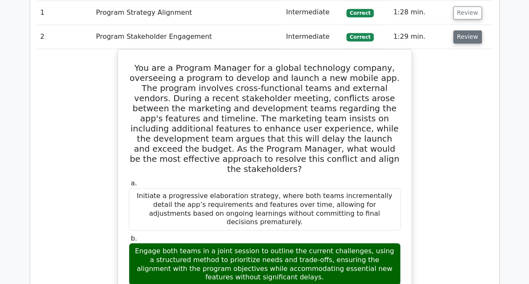
click at [461, 34] on button "Review" at bounding box center [467, 36] width 29 height 13
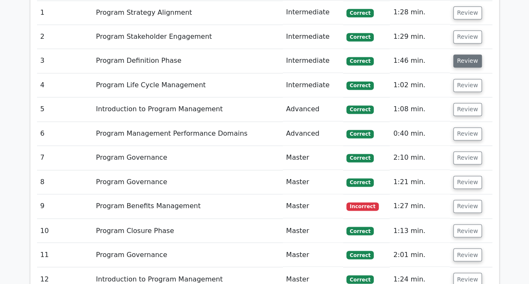
click at [461, 61] on button "Review" at bounding box center [467, 60] width 29 height 13
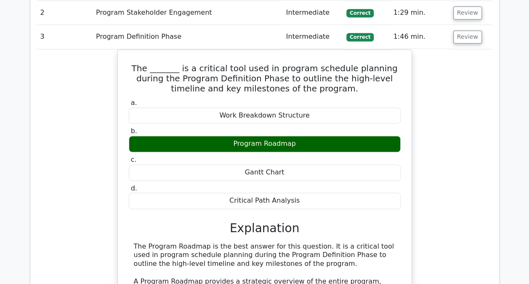
scroll to position [586, 0]
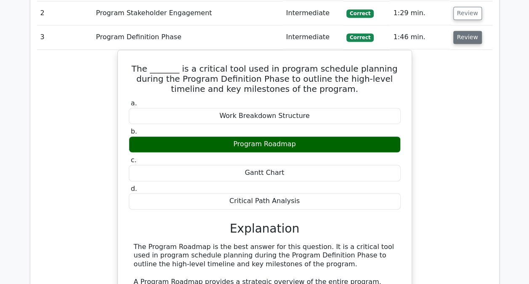
click at [468, 43] on button "Review" at bounding box center [467, 37] width 29 height 13
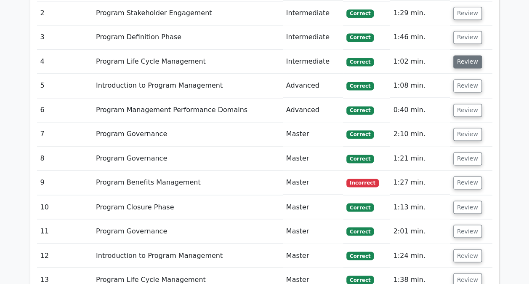
click at [466, 59] on button "Review" at bounding box center [467, 61] width 29 height 13
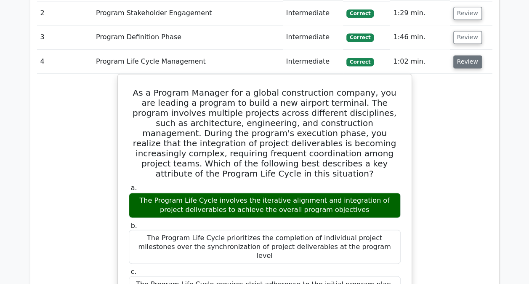
click at [466, 61] on button "Review" at bounding box center [467, 61] width 29 height 13
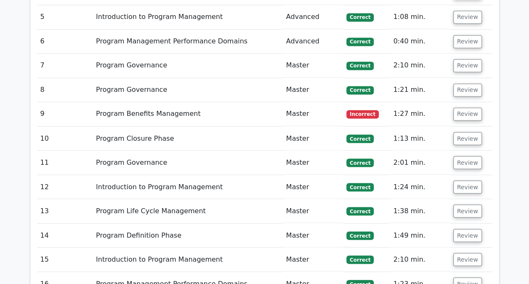
scroll to position [656, 0]
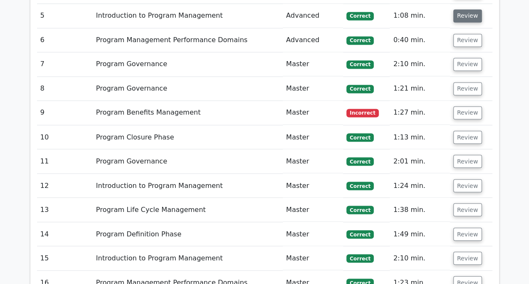
click at [466, 16] on button "Review" at bounding box center [467, 15] width 29 height 13
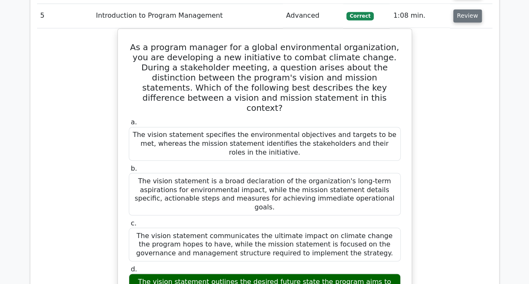
click at [457, 12] on button "Review" at bounding box center [467, 15] width 29 height 13
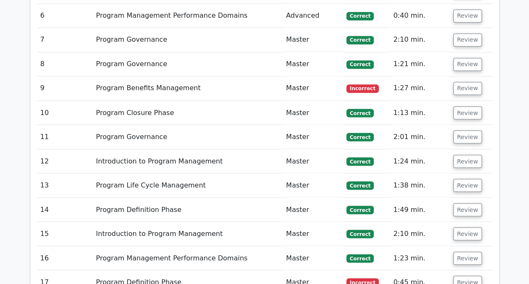
scroll to position [682, 0]
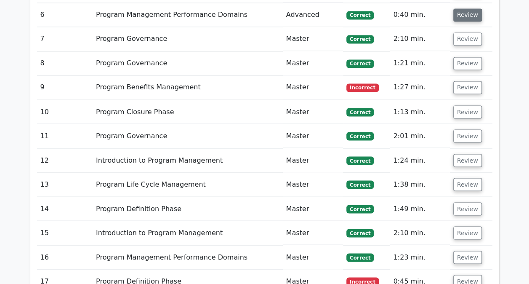
click at [464, 16] on button "Review" at bounding box center [467, 14] width 29 height 13
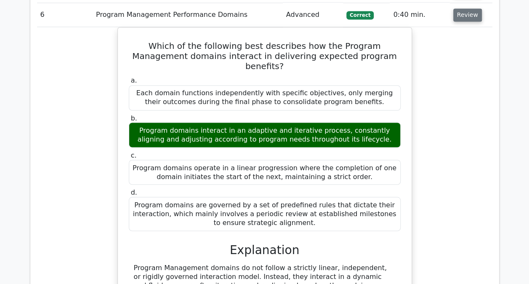
click at [464, 14] on button "Review" at bounding box center [467, 14] width 29 height 13
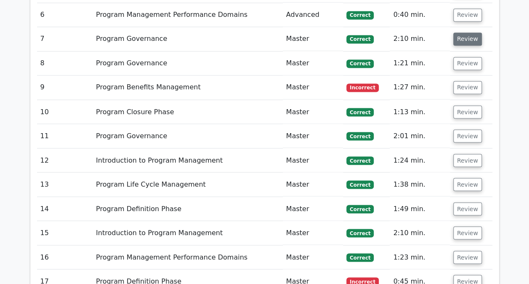
click at [461, 39] on button "Review" at bounding box center [467, 38] width 29 height 13
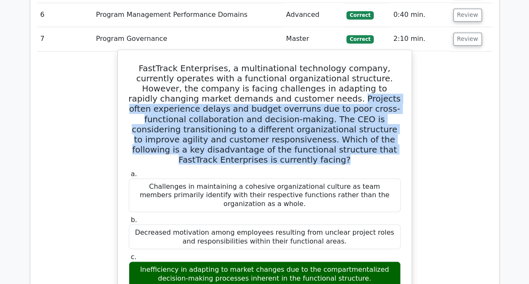
drag, startPoint x: 253, startPoint y: 94, endPoint x: 392, endPoint y: 152, distance: 150.4
click at [392, 152] on div "FastTrack Enterprises, a multinational technology company, currently operates w…" at bounding box center [264, 264] width 287 height 422
drag, startPoint x: 392, startPoint y: 152, endPoint x: 370, endPoint y: 155, distance: 22.0
click at [370, 155] on div "FastTrack Enterprises, a multinational technology company, currently operates w…" at bounding box center [264, 264] width 287 height 422
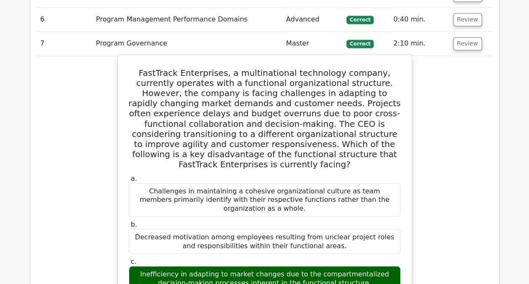
scroll to position [676, 0]
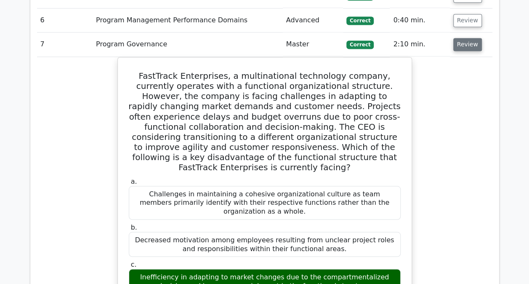
click at [458, 45] on button "Review" at bounding box center [467, 44] width 29 height 13
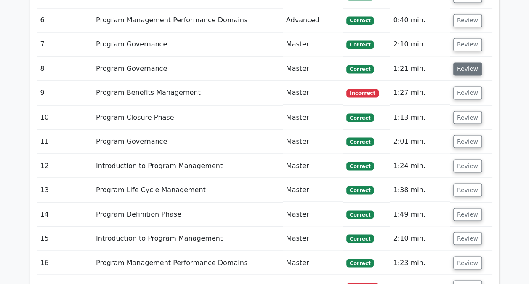
click at [465, 66] on button "Review" at bounding box center [467, 68] width 29 height 13
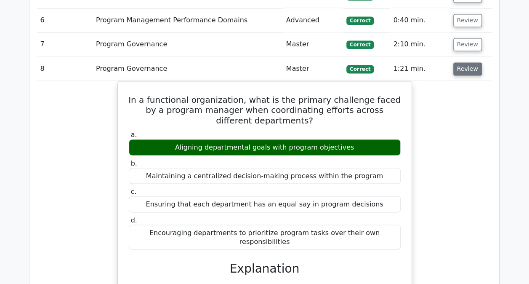
click at [465, 66] on button "Review" at bounding box center [467, 68] width 29 height 13
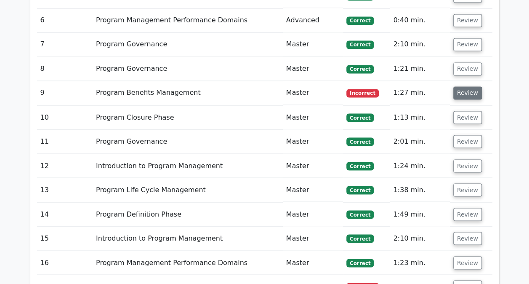
click at [464, 88] on button "Review" at bounding box center [467, 92] width 29 height 13
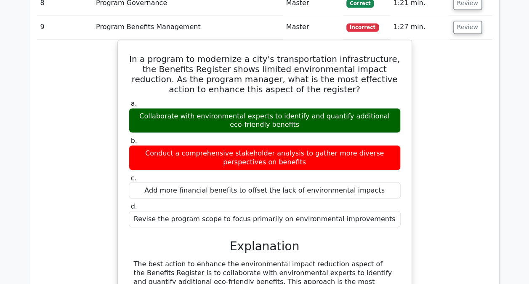
scroll to position [741, 0]
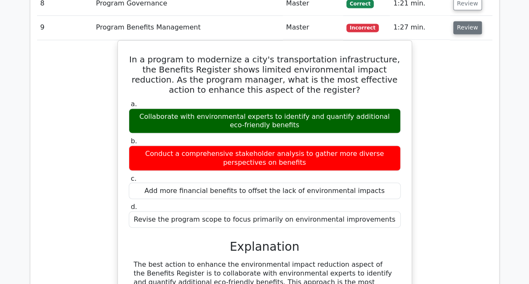
click at [460, 23] on button "Review" at bounding box center [467, 27] width 29 height 13
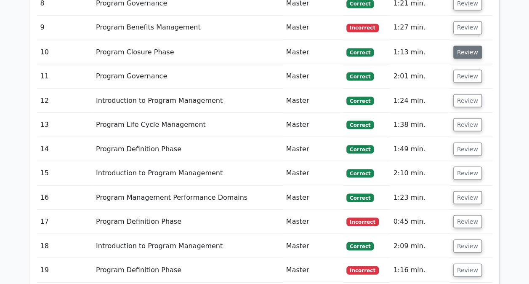
click at [460, 45] on button "Review" at bounding box center [467, 51] width 29 height 13
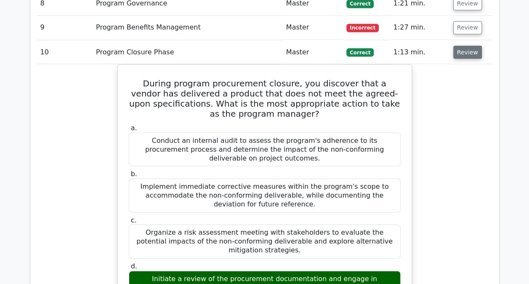
click at [464, 53] on button "Review" at bounding box center [467, 51] width 29 height 13
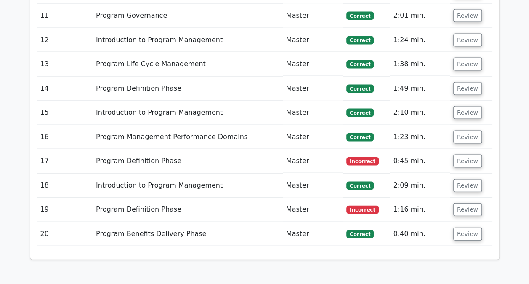
scroll to position [802, 0]
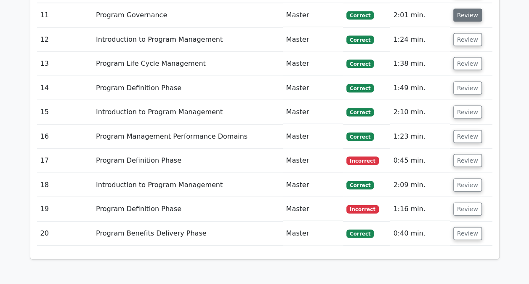
click at [463, 15] on button "Review" at bounding box center [467, 15] width 29 height 13
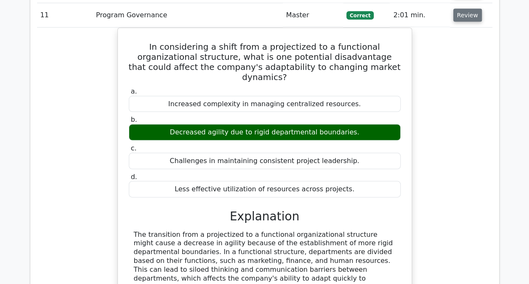
click at [465, 11] on button "Review" at bounding box center [467, 15] width 29 height 13
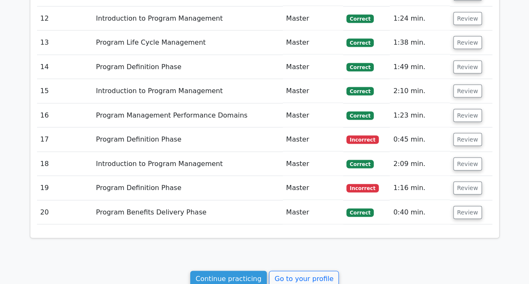
scroll to position [826, 0]
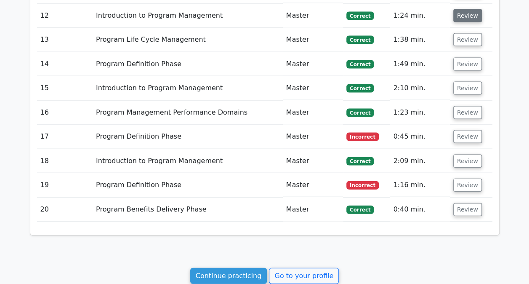
click at [463, 12] on button "Review" at bounding box center [467, 15] width 29 height 13
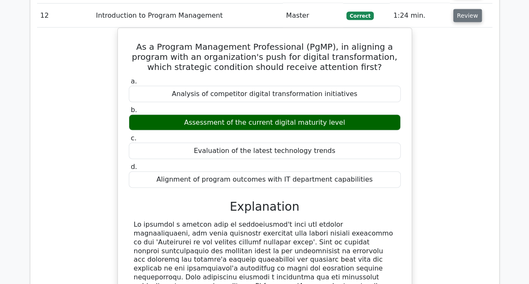
click at [458, 15] on button "Review" at bounding box center [467, 15] width 29 height 13
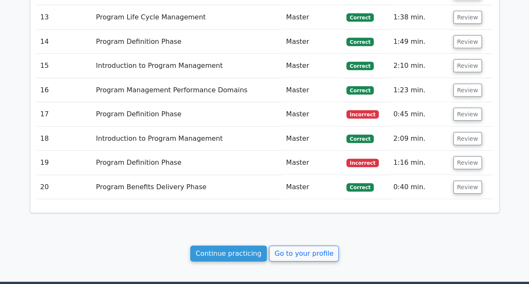
scroll to position [849, 0]
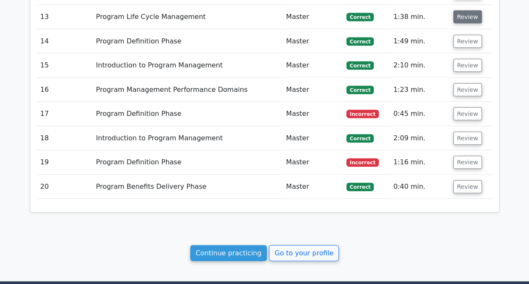
click at [461, 14] on button "Review" at bounding box center [467, 17] width 29 height 13
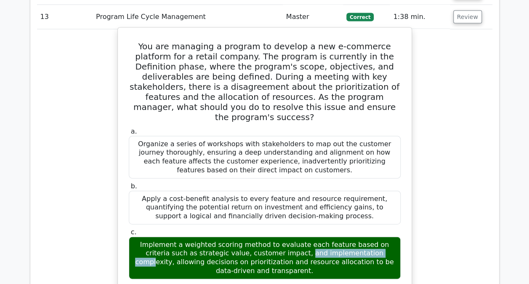
drag, startPoint x: 175, startPoint y: 232, endPoint x: 253, endPoint y: 231, distance: 78.3
click at [253, 237] on div "Implement a weighted scoring method to evaluate each feature based on criteria …" at bounding box center [265, 258] width 272 height 43
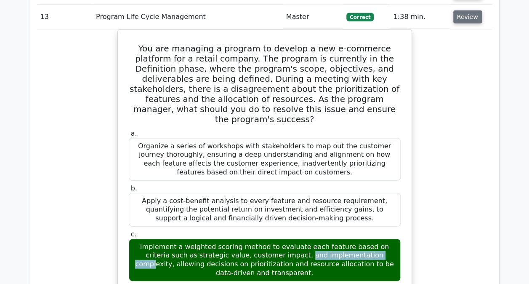
click at [462, 19] on button "Review" at bounding box center [467, 17] width 29 height 13
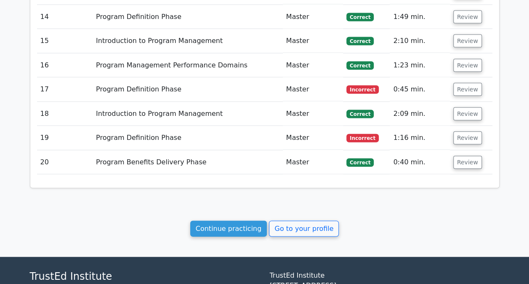
scroll to position [876, 0]
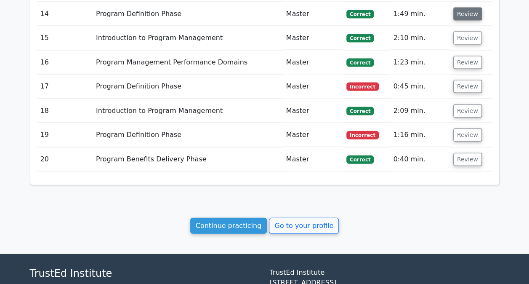
click at [462, 11] on button "Review" at bounding box center [467, 14] width 29 height 13
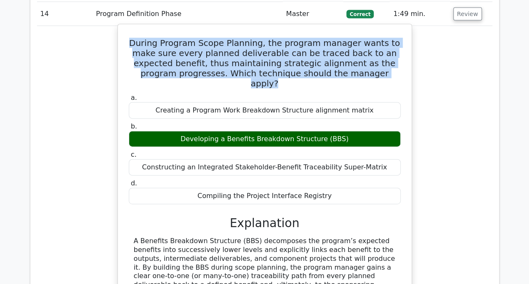
drag, startPoint x: 371, startPoint y: 68, endPoint x: 126, endPoint y: 27, distance: 248.1
click at [126, 28] on div "During Program Scope Planning, the program manager wants to make sure every pla…" at bounding box center [264, 235] width 287 height 415
drag, startPoint x: 126, startPoint y: 27, endPoint x: 234, endPoint y: 49, distance: 110.1
copy h5 "During Program Scope Planning, the program manager wants to make sure every pla…"
drag, startPoint x: 340, startPoint y: 123, endPoint x: 186, endPoint y: 124, distance: 153.7
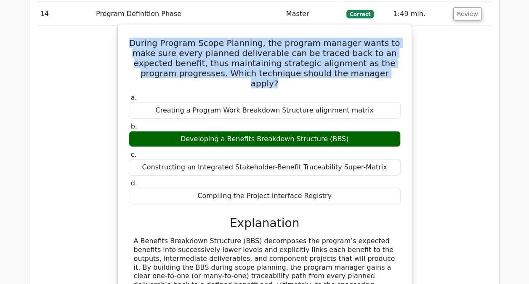
click at [186, 131] on div "Developing a Benefits Breakdown Structure (BBS)" at bounding box center [265, 139] width 272 height 16
drag, startPoint x: 186, startPoint y: 124, endPoint x: 234, endPoint y: 130, distance: 48.3
copy div "Developing a Benefits Breakdown Structure (BBS)"
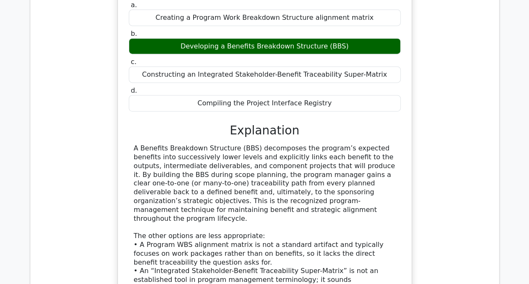
scroll to position [969, 0]
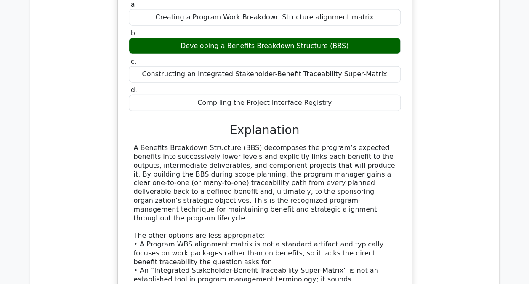
drag, startPoint x: 235, startPoint y: 194, endPoint x: 133, endPoint y: 135, distance: 117.7
click at [134, 144] on div "A Benefits Breakdown Structure (BBS) decomposes the program’s expected benefits…" at bounding box center [265, 231] width 262 height 175
drag, startPoint x: 133, startPoint y: 135, endPoint x: 178, endPoint y: 154, distance: 48.3
copy div "A Benefits Breakdown Structure (BBS) decomposes the program’s expected benefits…"
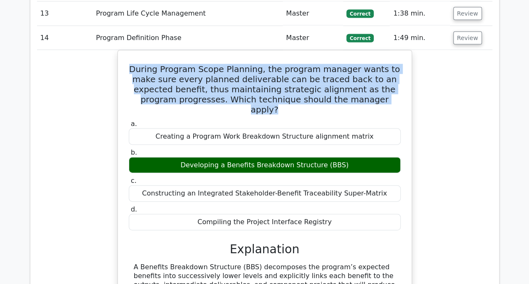
scroll to position [855, 0]
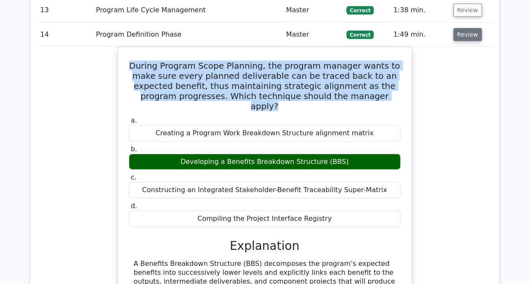
click at [464, 33] on button "Review" at bounding box center [467, 34] width 29 height 13
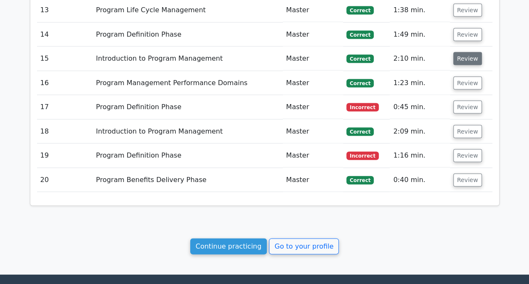
click at [461, 53] on button "Review" at bounding box center [467, 58] width 29 height 13
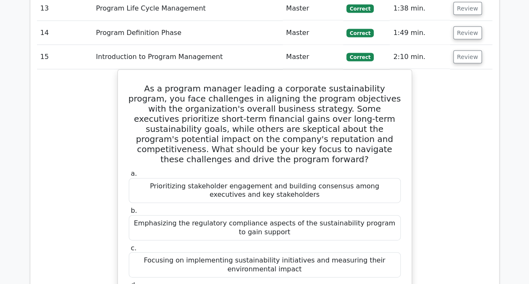
scroll to position [853, 0]
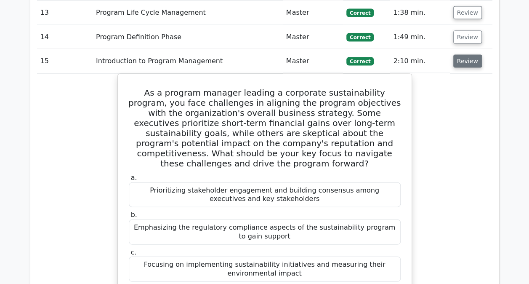
click at [462, 56] on button "Review" at bounding box center [467, 61] width 29 height 13
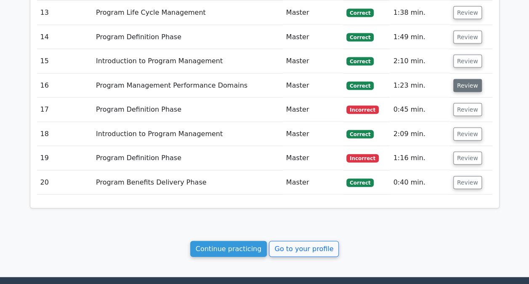
click at [463, 82] on button "Review" at bounding box center [467, 85] width 29 height 13
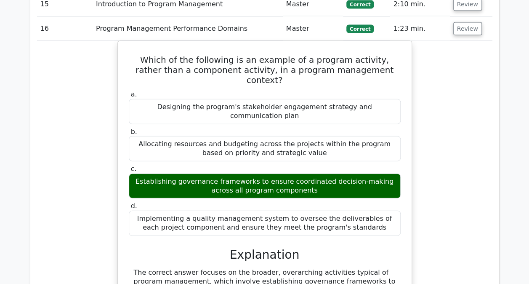
scroll to position [908, 0]
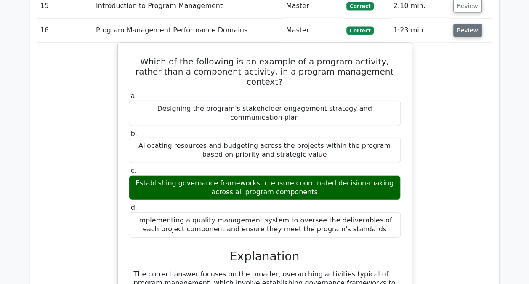
click at [465, 24] on button "Review" at bounding box center [467, 30] width 29 height 13
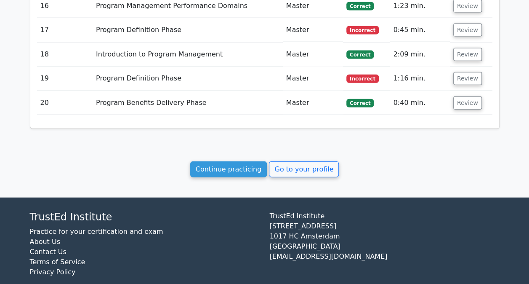
scroll to position [940, 0]
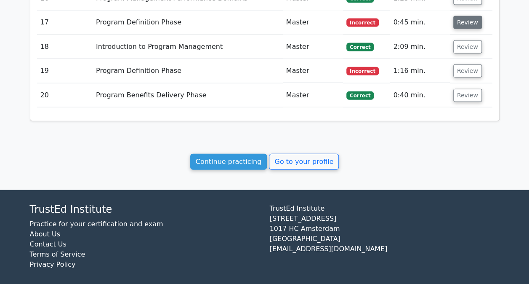
click at [467, 16] on button "Review" at bounding box center [467, 22] width 29 height 13
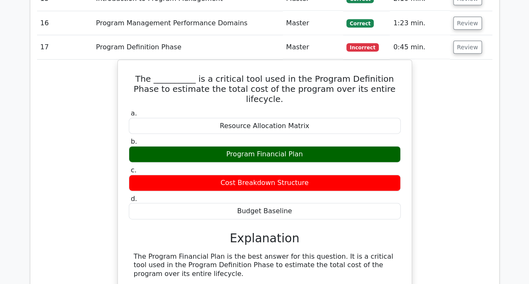
scroll to position [914, 0]
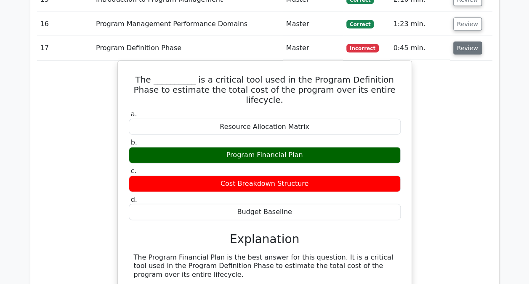
click at [469, 49] on button "Review" at bounding box center [467, 48] width 29 height 13
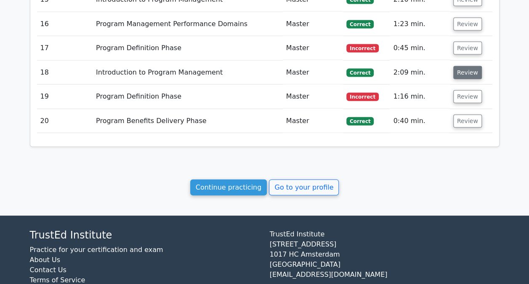
click at [465, 66] on button "Review" at bounding box center [467, 72] width 29 height 13
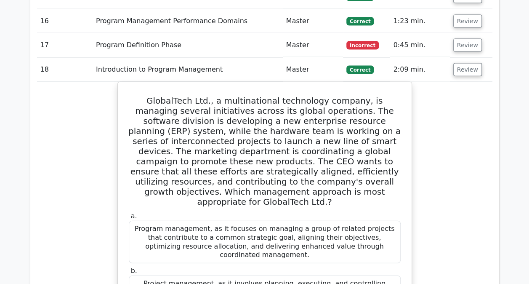
scroll to position [917, 0]
click at [466, 69] on button "Review" at bounding box center [467, 70] width 29 height 13
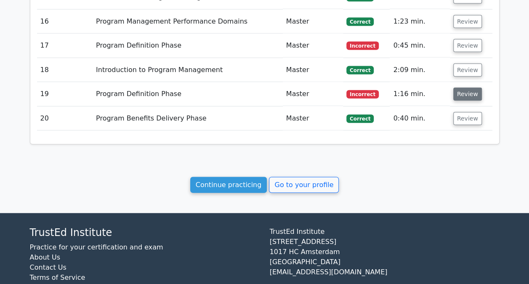
click at [462, 88] on button "Review" at bounding box center [467, 94] width 29 height 13
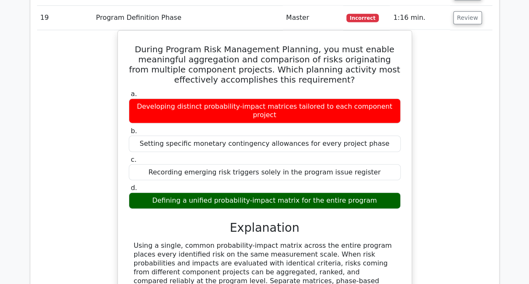
scroll to position [994, 0]
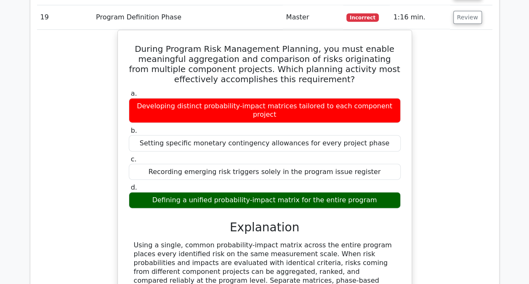
click at [440, 176] on div "During Program Risk Management Planning, you must enable meaningful aggregation…" at bounding box center [265, 193] width 456 height 326
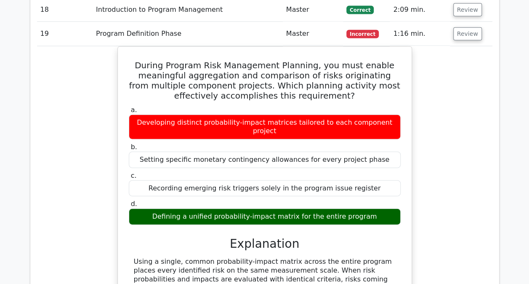
scroll to position [976, 0]
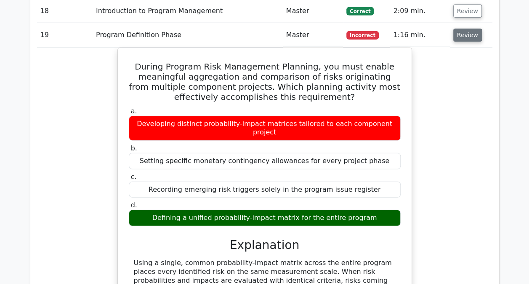
click at [462, 30] on button "Review" at bounding box center [467, 35] width 29 height 13
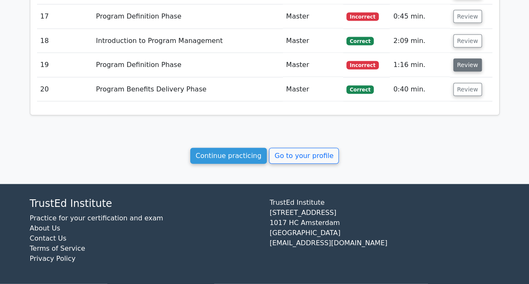
scroll to position [940, 0]
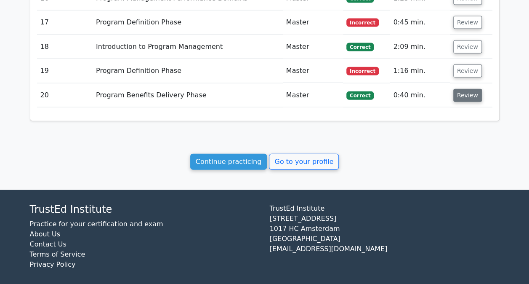
click at [456, 91] on button "Review" at bounding box center [467, 95] width 29 height 13
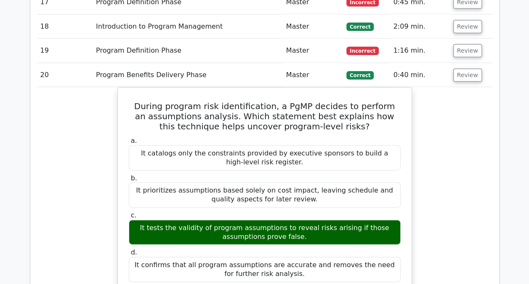
scroll to position [960, 0]
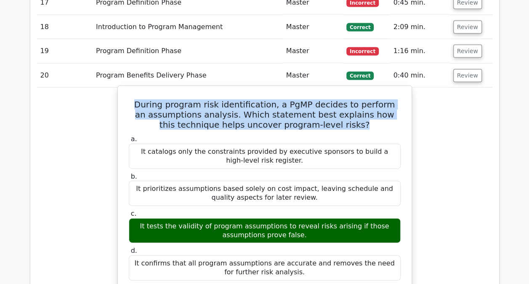
drag, startPoint x: 350, startPoint y: 119, endPoint x: 141, endPoint y: 96, distance: 210.1
click at [141, 99] on h5 "During program risk identification, a PgMP decides to perform an assumptions an…" at bounding box center [265, 114] width 274 height 30
drag, startPoint x: 141, startPoint y: 96, endPoint x: 190, endPoint y: 104, distance: 50.0
copy h5 "During program risk identification, a PgMP decides to perform an assumptions an…"
drag, startPoint x: 285, startPoint y: 229, endPoint x: 133, endPoint y: 216, distance: 152.2
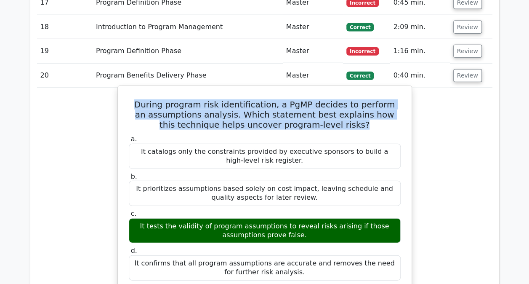
click at [133, 218] on div "It tests the validity of program assumptions to reveal risks arising if those a…" at bounding box center [265, 230] width 272 height 25
drag, startPoint x: 133, startPoint y: 216, endPoint x: 154, endPoint y: 225, distance: 23.0
copy div "It tests the validity of program assumptions to reveal risks arising if those a…"
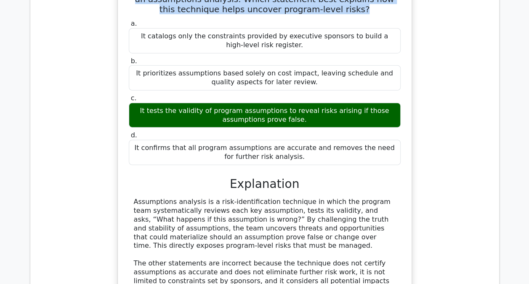
scroll to position [1076, 0]
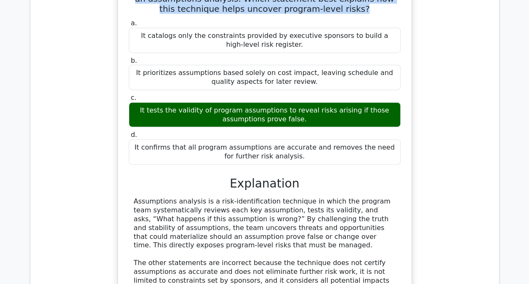
drag, startPoint x: 165, startPoint y: 239, endPoint x: 132, endPoint y: 199, distance: 52.1
click at [132, 199] on div "Assumptions analysis is a risk-identification technique in which the program te…" at bounding box center [265, 245] width 272 height 96
drag, startPoint x: 132, startPoint y: 199, endPoint x: 157, endPoint y: 205, distance: 26.3
copy div "Assumptions analysis is a risk-identification technique in which the program te…"
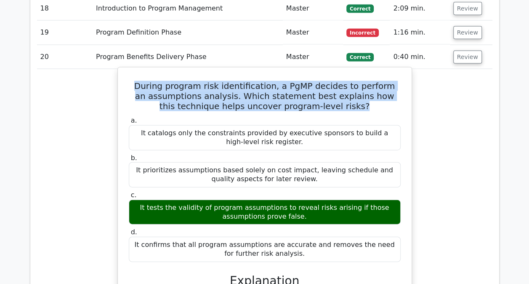
scroll to position [978, 0]
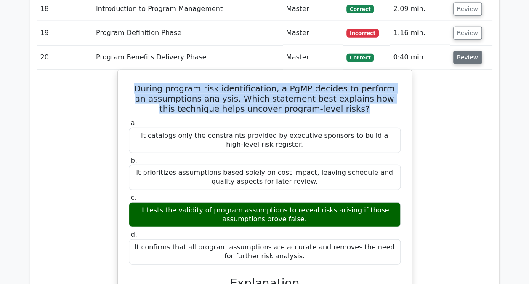
click at [455, 55] on button "Review" at bounding box center [467, 57] width 29 height 13
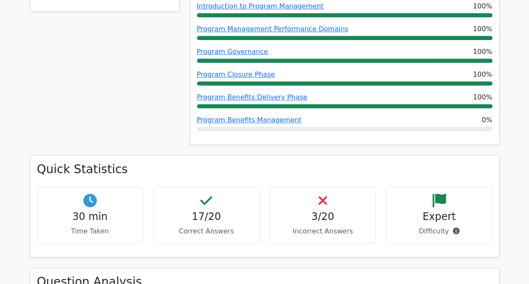
scroll to position [0, 0]
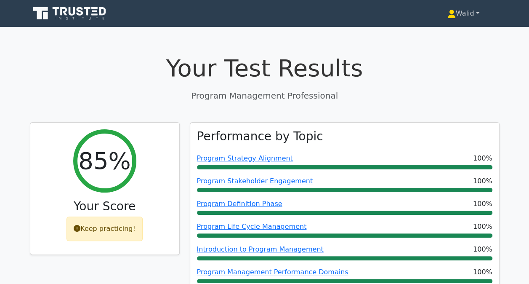
click at [462, 10] on link "Walid" at bounding box center [463, 13] width 72 height 17
click at [449, 34] on link "Profile" at bounding box center [461, 33] width 67 height 13
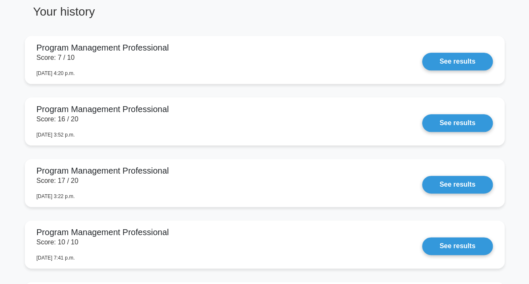
scroll to position [445, 0]
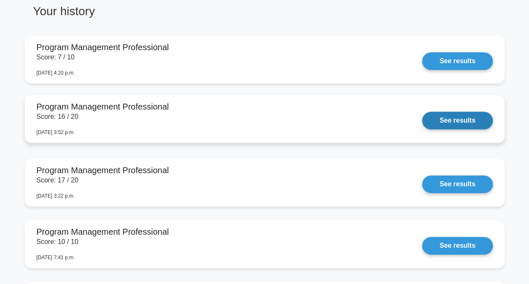
click at [442, 123] on link "See results" at bounding box center [457, 121] width 70 height 18
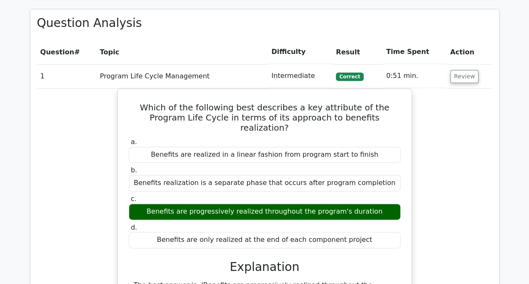
scroll to position [461, 0]
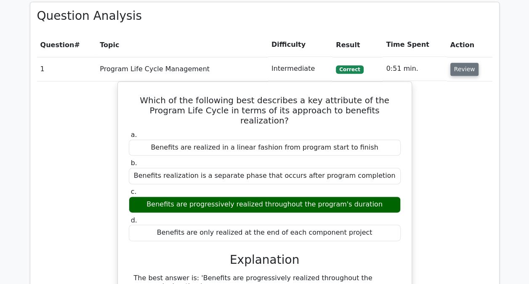
click at [454, 66] on button "Review" at bounding box center [464, 69] width 29 height 13
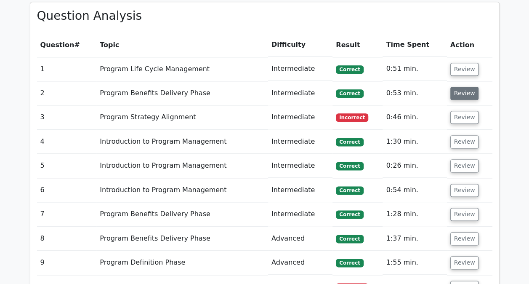
click at [457, 92] on button "Review" at bounding box center [464, 93] width 29 height 13
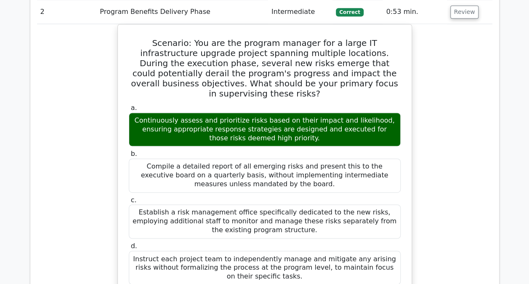
scroll to position [543, 0]
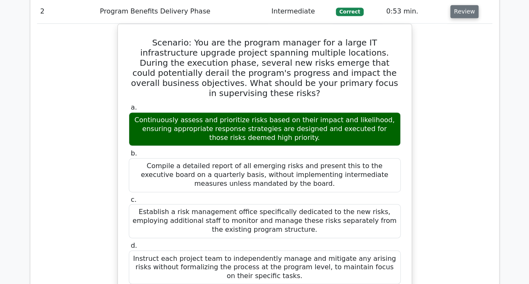
click at [452, 16] on button "Review" at bounding box center [464, 11] width 29 height 13
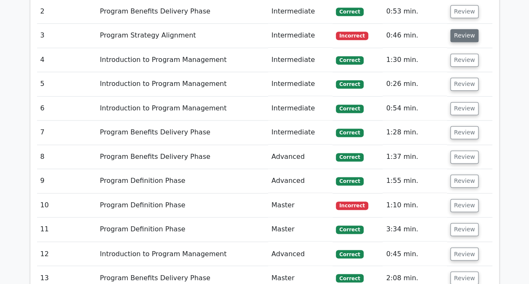
click at [452, 32] on button "Review" at bounding box center [464, 35] width 29 height 13
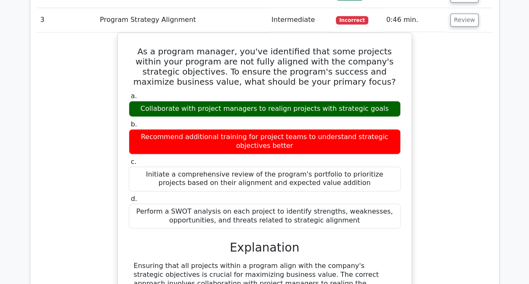
scroll to position [557, 0]
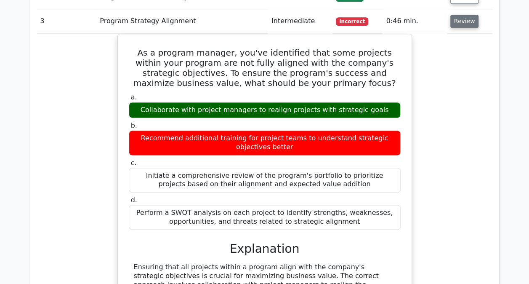
click at [466, 24] on button "Review" at bounding box center [464, 21] width 29 height 13
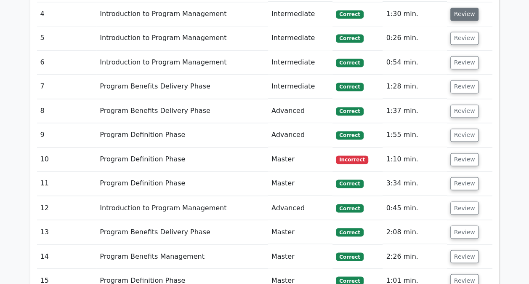
scroll to position [589, 0]
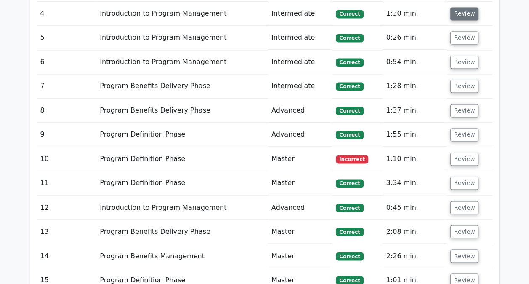
click at [461, 13] on button "Review" at bounding box center [464, 13] width 29 height 13
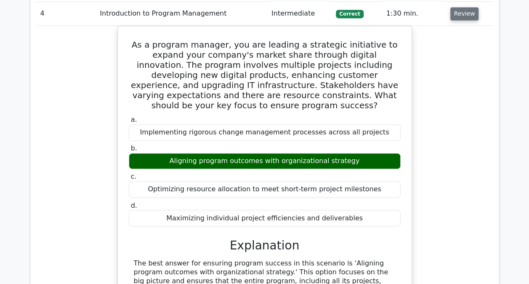
click at [459, 11] on button "Review" at bounding box center [464, 13] width 29 height 13
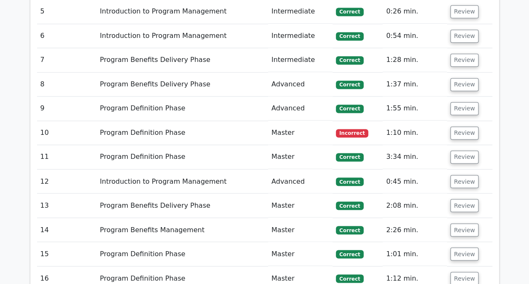
scroll to position [616, 0]
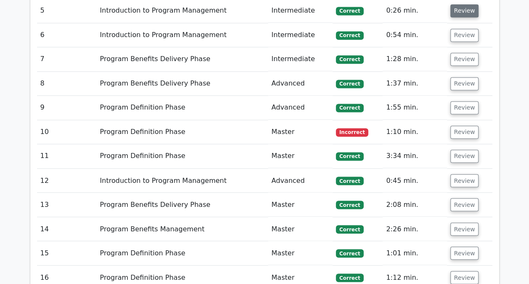
click at [461, 7] on button "Review" at bounding box center [464, 10] width 29 height 13
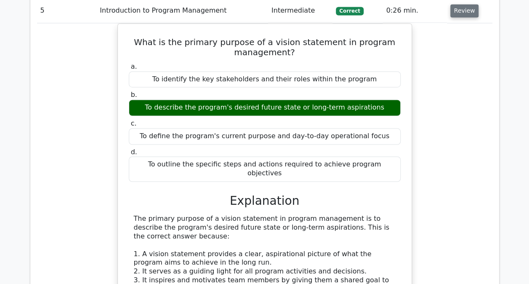
click at [461, 12] on button "Review" at bounding box center [464, 10] width 29 height 13
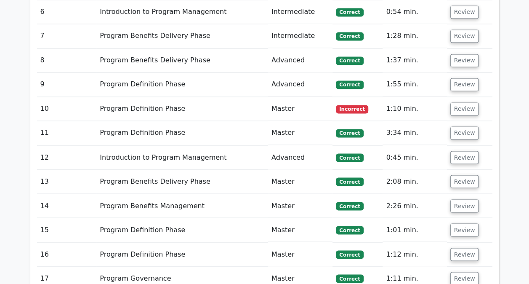
scroll to position [639, 0]
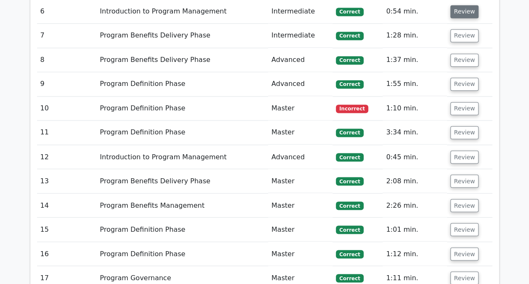
click at [463, 8] on button "Review" at bounding box center [464, 11] width 29 height 13
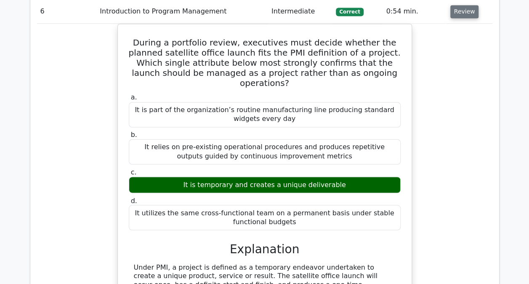
click at [457, 12] on button "Review" at bounding box center [464, 11] width 29 height 13
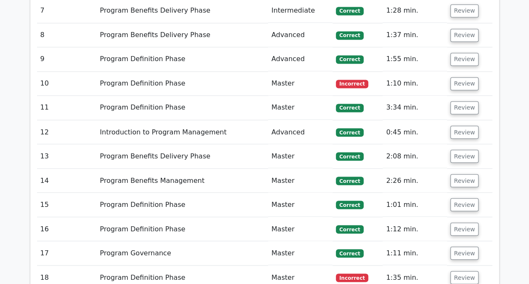
scroll to position [665, 0]
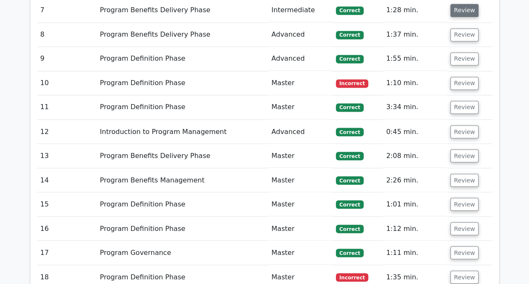
click at [455, 11] on button "Review" at bounding box center [464, 10] width 29 height 13
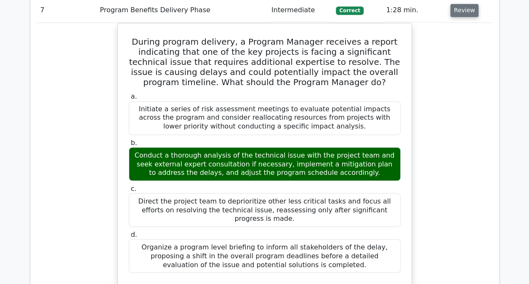
click at [458, 9] on button "Review" at bounding box center [464, 10] width 29 height 13
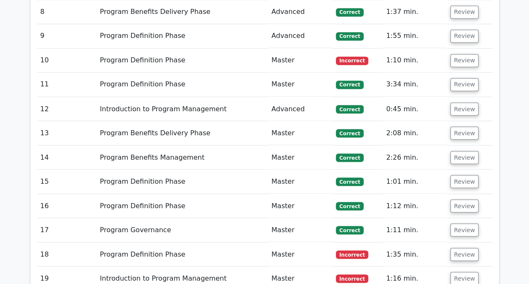
scroll to position [688, 0]
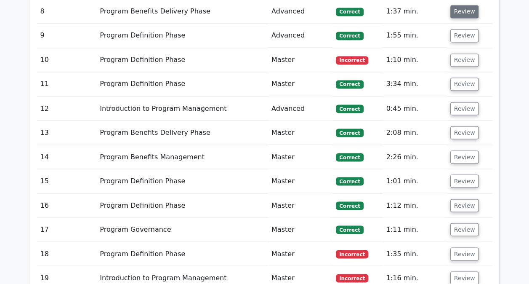
click at [460, 12] on button "Review" at bounding box center [464, 11] width 29 height 13
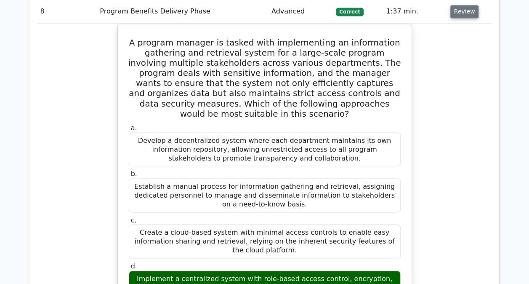
click at [456, 13] on button "Review" at bounding box center [464, 11] width 29 height 13
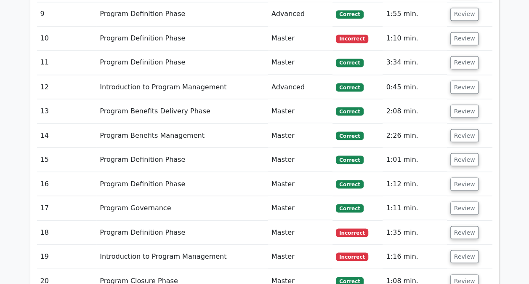
scroll to position [710, 0]
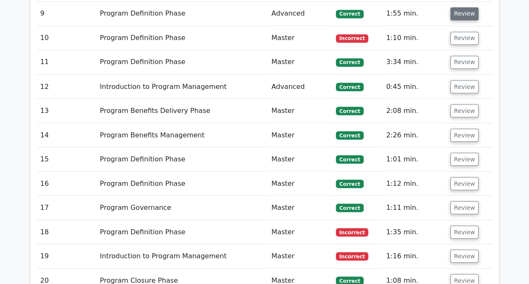
click at [458, 13] on button "Review" at bounding box center [464, 13] width 29 height 13
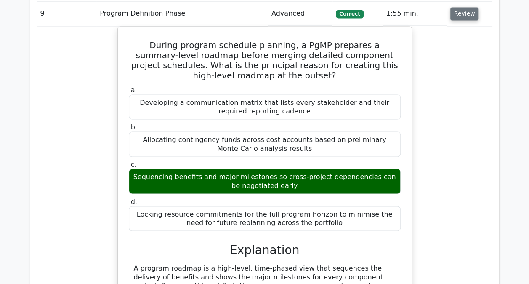
click at [458, 13] on button "Review" at bounding box center [464, 13] width 29 height 13
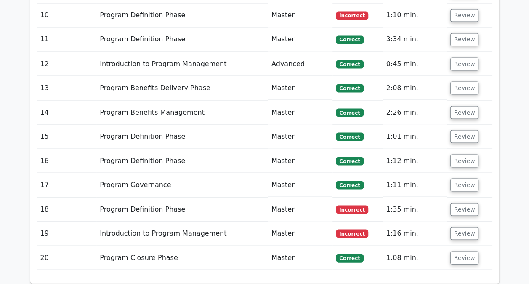
scroll to position [733, 0]
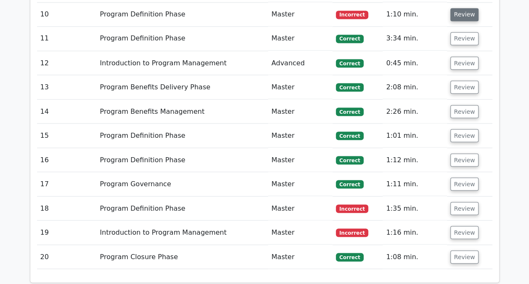
click at [462, 13] on button "Review" at bounding box center [464, 14] width 29 height 13
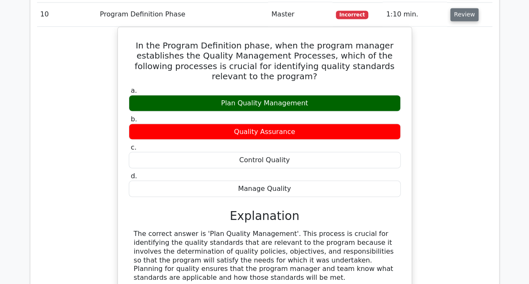
click at [462, 12] on button "Review" at bounding box center [464, 14] width 29 height 13
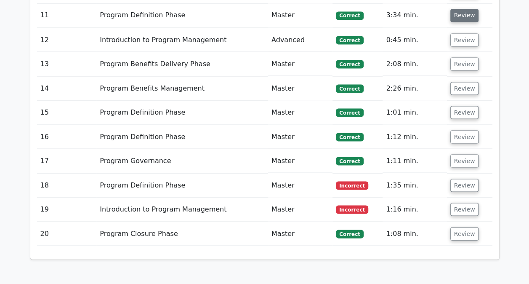
scroll to position [757, 0]
click at [461, 16] on button "Review" at bounding box center [464, 14] width 29 height 13
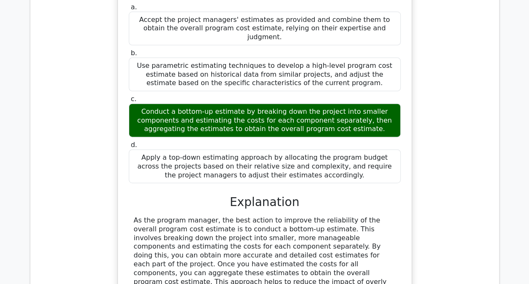
scroll to position [753, 0]
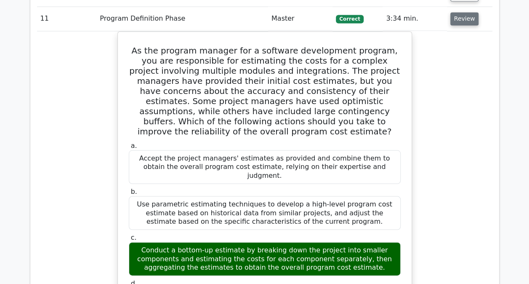
click at [459, 19] on button "Review" at bounding box center [464, 18] width 29 height 13
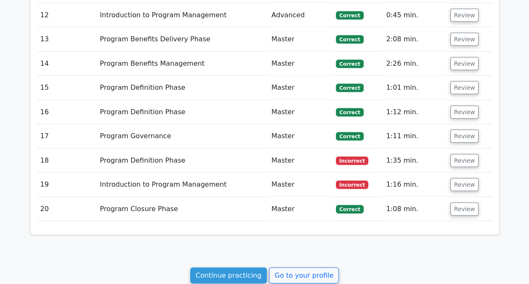
scroll to position [783, 0]
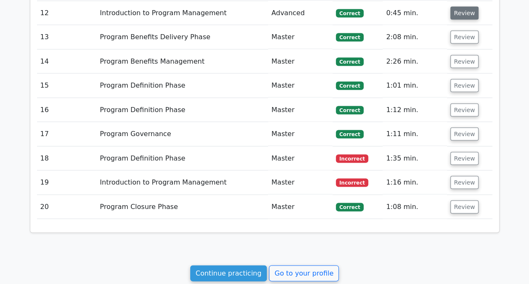
click at [462, 11] on button "Review" at bounding box center [464, 12] width 29 height 13
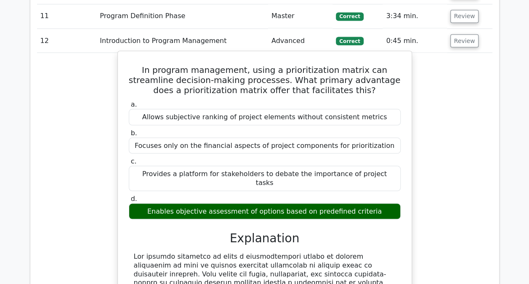
scroll to position [754, 0]
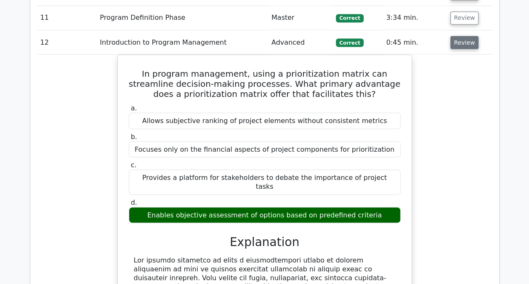
click at [460, 40] on button "Review" at bounding box center [464, 42] width 29 height 13
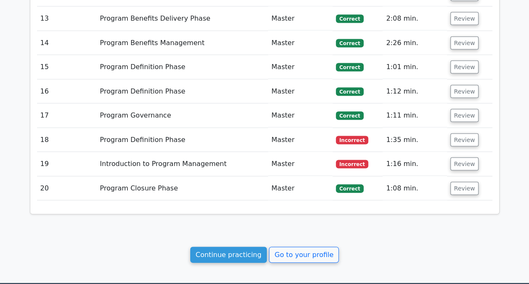
scroll to position [802, 0]
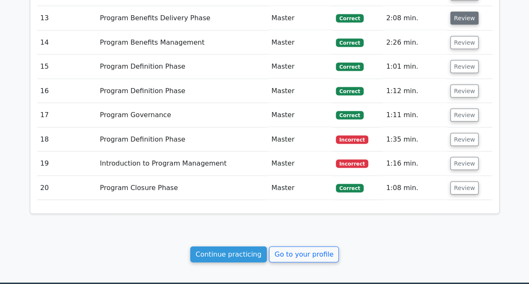
click at [458, 19] on button "Review" at bounding box center [464, 18] width 29 height 13
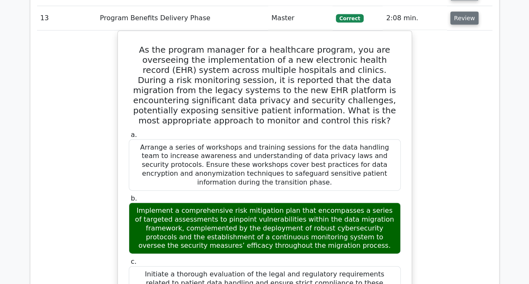
click at [466, 17] on button "Review" at bounding box center [464, 18] width 29 height 13
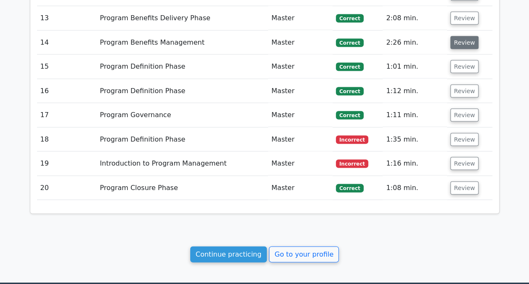
click at [464, 40] on button "Review" at bounding box center [464, 42] width 29 height 13
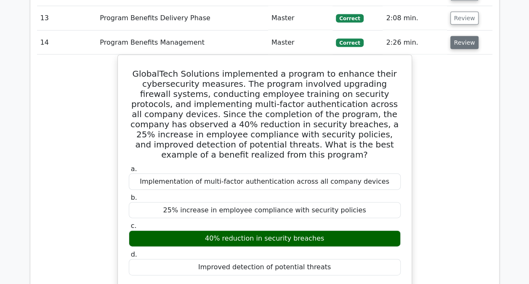
click at [464, 40] on button "Review" at bounding box center [464, 42] width 29 height 13
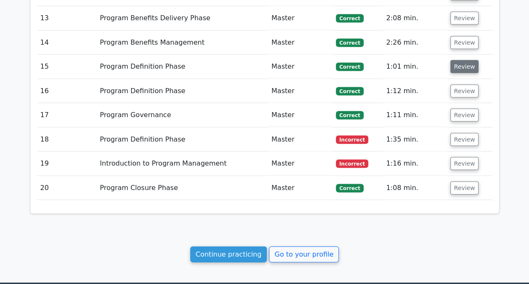
click at [460, 61] on button "Review" at bounding box center [464, 66] width 29 height 13
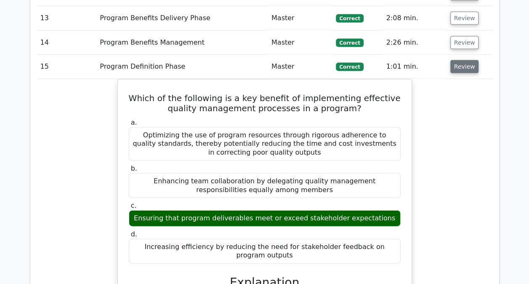
click at [460, 61] on button "Review" at bounding box center [464, 66] width 29 height 13
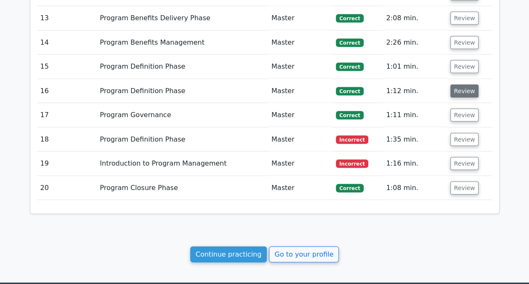
click at [459, 86] on button "Review" at bounding box center [464, 91] width 29 height 13
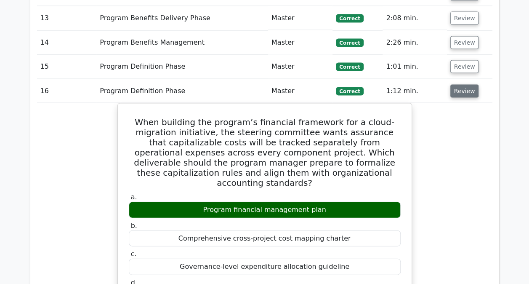
click at [459, 86] on button "Review" at bounding box center [464, 91] width 29 height 13
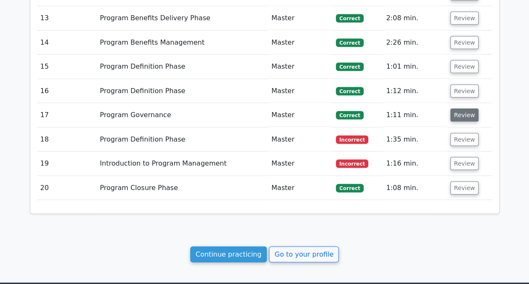
click at [459, 111] on button "Review" at bounding box center [464, 115] width 29 height 13
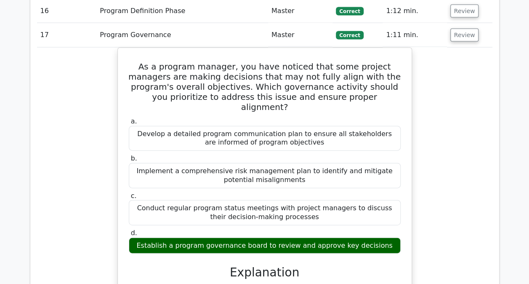
scroll to position [882, 0]
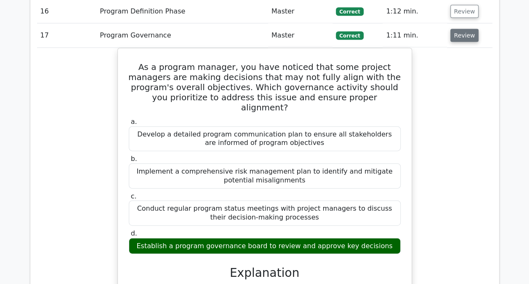
click at [462, 37] on button "Review" at bounding box center [464, 35] width 29 height 13
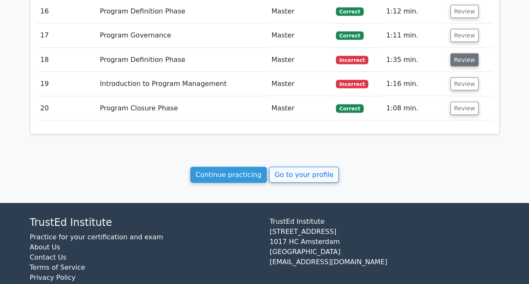
click at [461, 56] on button "Review" at bounding box center [464, 59] width 29 height 13
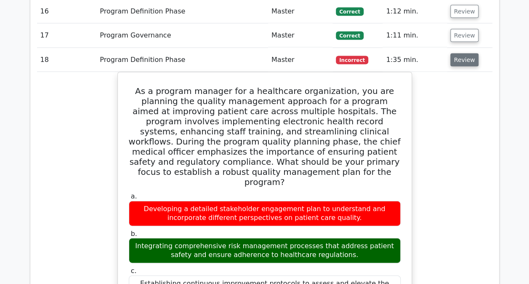
click at [461, 56] on button "Review" at bounding box center [464, 59] width 29 height 13
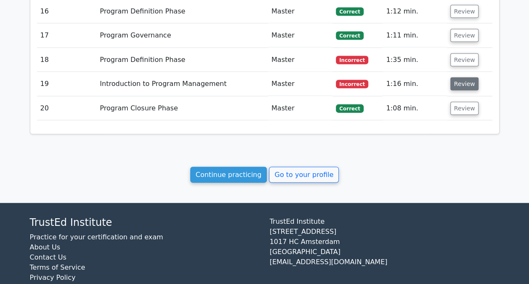
click at [458, 77] on button "Review" at bounding box center [464, 83] width 29 height 13
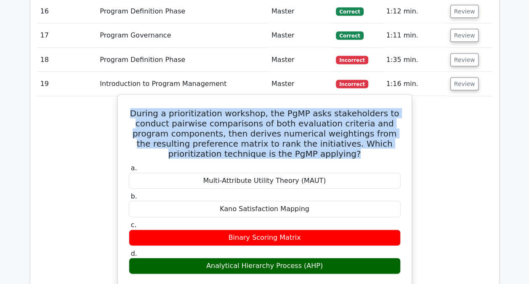
drag, startPoint x: 307, startPoint y: 148, endPoint x: 140, endPoint y: 104, distance: 173.4
click at [140, 108] on h5 "During a prioritization workshop, the PgMP asks stakeholders to conduct pairwis…" at bounding box center [265, 133] width 274 height 51
drag, startPoint x: 140, startPoint y: 104, endPoint x: 168, endPoint y: 111, distance: 28.8
copy h5 "During a prioritization workshop, the PgMP asks stakeholders to conduct pairwis…"
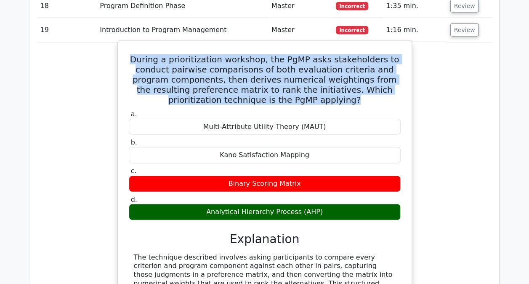
scroll to position [936, 0]
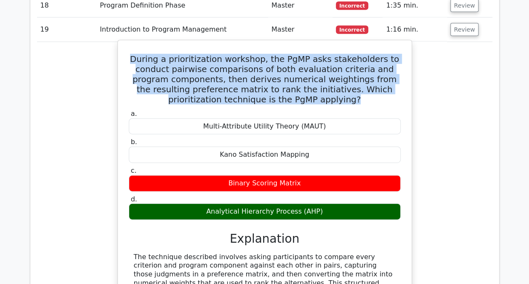
drag, startPoint x: 318, startPoint y: 206, endPoint x: 207, endPoint y: 200, distance: 111.3
click at [207, 203] on div "Analytical Hierarchy Process (AHP)" at bounding box center [265, 211] width 272 height 16
copy div "Analytical Hierarchy Process (AHP)"
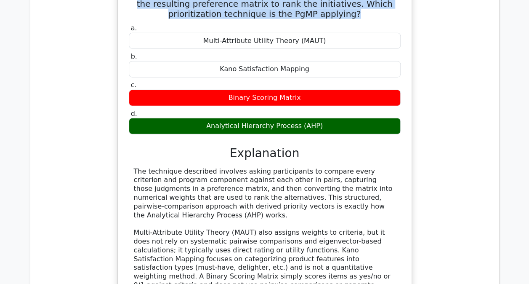
scroll to position [1023, 0]
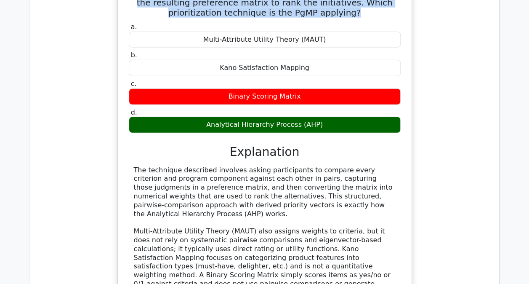
drag, startPoint x: 360, startPoint y: 201, endPoint x: 133, endPoint y: 165, distance: 230.2
click at [134, 166] on div "The technique described involves asking participants to compare every criterion…" at bounding box center [265, 231] width 262 height 131
drag, startPoint x: 133, startPoint y: 165, endPoint x: 163, endPoint y: 168, distance: 29.7
copy div "The technique described involves asking participants to compare every criterion…"
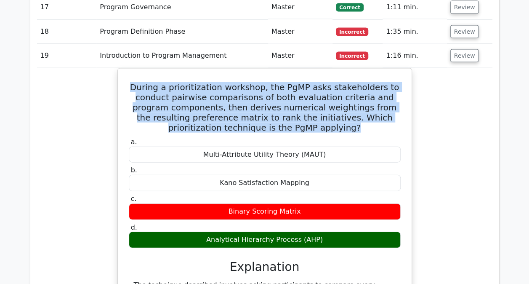
scroll to position [909, 0]
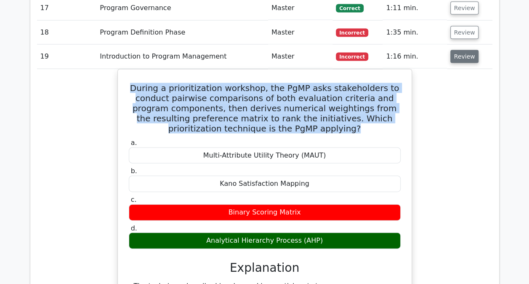
click at [453, 51] on button "Review" at bounding box center [464, 56] width 29 height 13
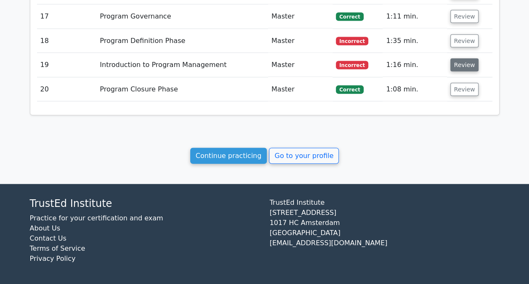
scroll to position [895, 0]
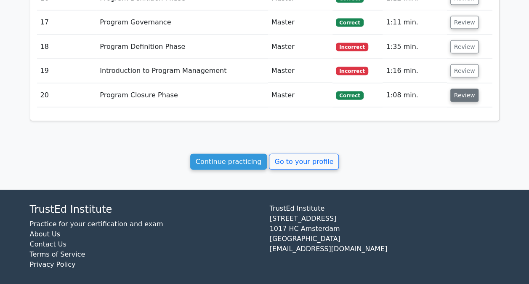
click at [456, 90] on button "Review" at bounding box center [464, 95] width 29 height 13
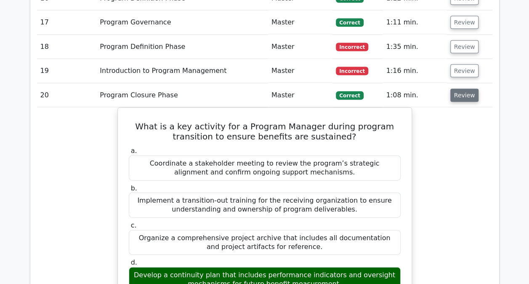
click at [457, 91] on button "Review" at bounding box center [464, 95] width 29 height 13
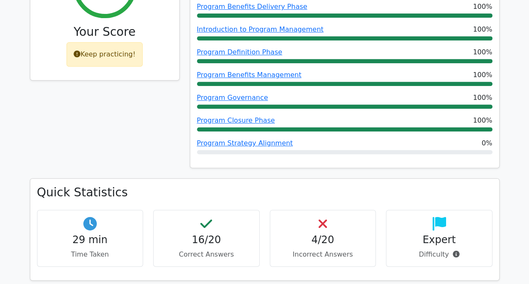
scroll to position [0, 0]
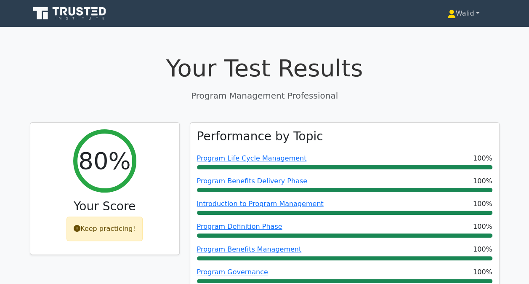
click at [459, 13] on link "Walid" at bounding box center [463, 13] width 72 height 17
click at [452, 32] on link "Profile" at bounding box center [461, 33] width 67 height 13
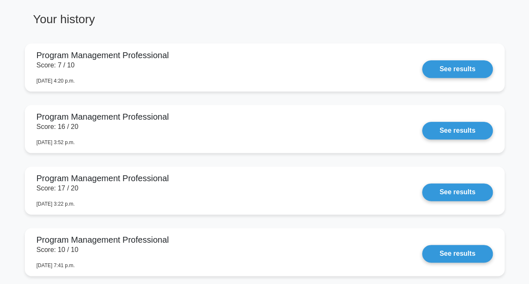
scroll to position [440, 0]
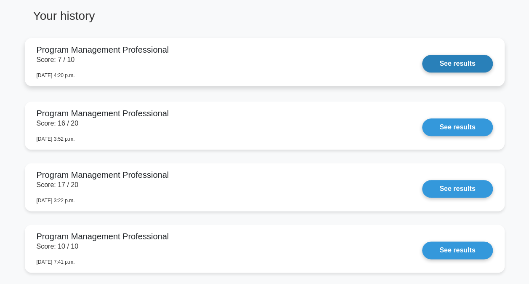
click at [458, 64] on link "See results" at bounding box center [457, 64] width 70 height 18
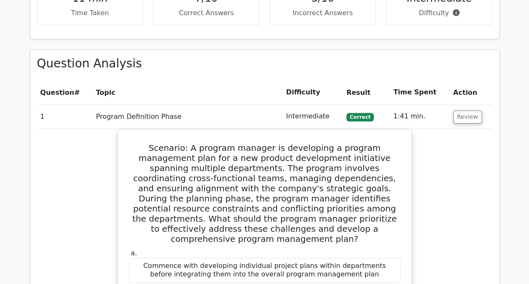
scroll to position [422, 0]
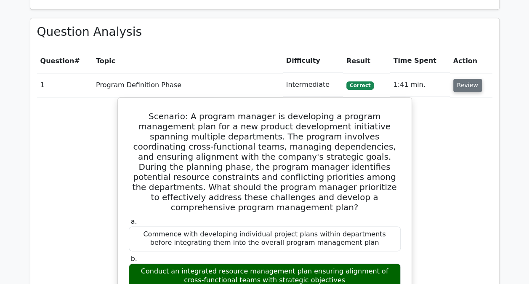
click at [461, 85] on button "Review" at bounding box center [467, 85] width 29 height 13
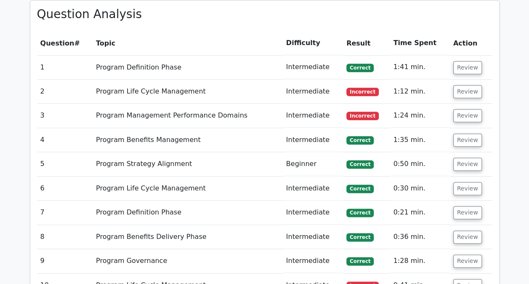
scroll to position [440, 0]
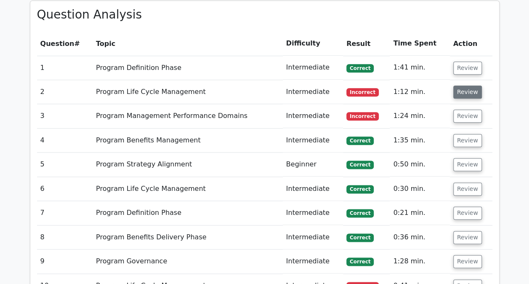
click at [472, 88] on button "Review" at bounding box center [467, 91] width 29 height 13
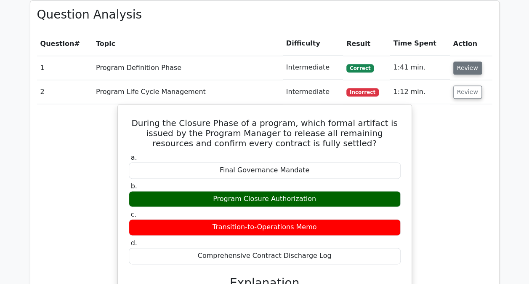
click at [471, 72] on button "Review" at bounding box center [467, 67] width 29 height 13
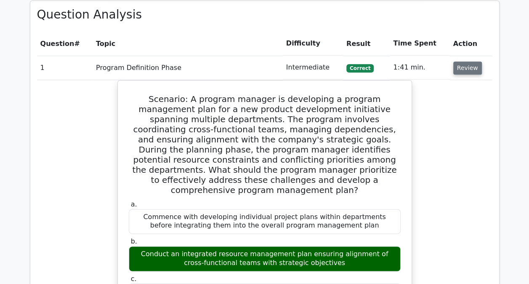
click at [471, 71] on button "Review" at bounding box center [467, 67] width 29 height 13
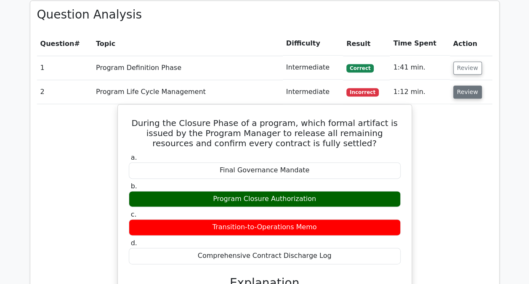
click at [464, 88] on button "Review" at bounding box center [467, 91] width 29 height 13
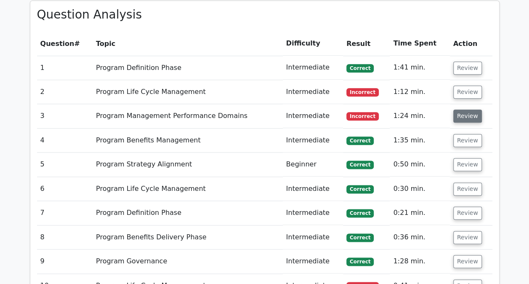
click at [460, 114] on button "Review" at bounding box center [467, 115] width 29 height 13
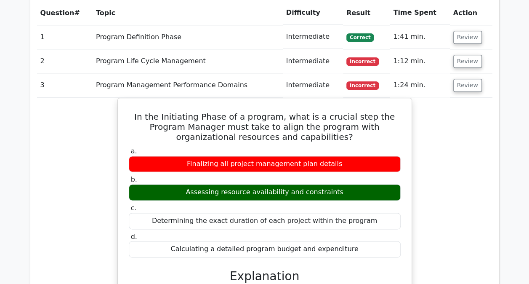
scroll to position [471, 0]
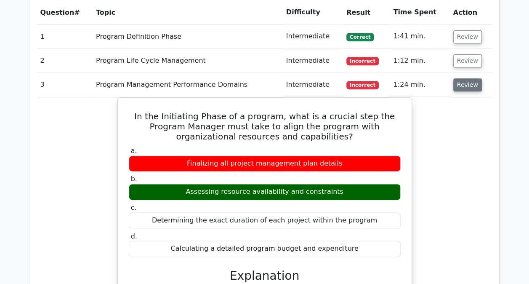
click at [469, 87] on button "Review" at bounding box center [467, 84] width 29 height 13
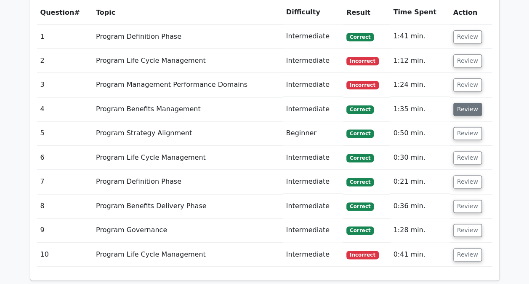
click at [467, 107] on button "Review" at bounding box center [467, 109] width 29 height 13
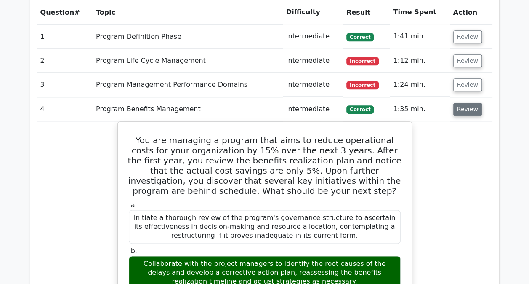
click at [467, 107] on button "Review" at bounding box center [467, 109] width 29 height 13
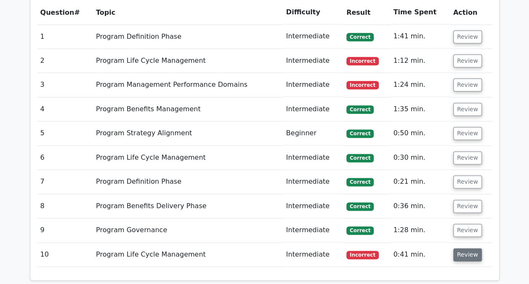
click at [460, 255] on button "Review" at bounding box center [467, 254] width 29 height 13
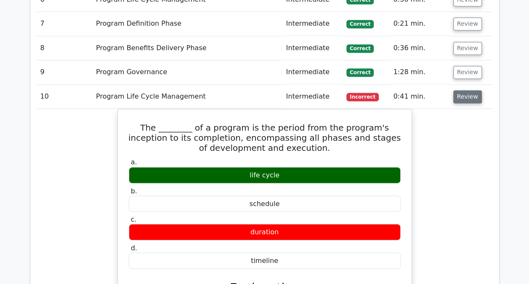
scroll to position [629, 0]
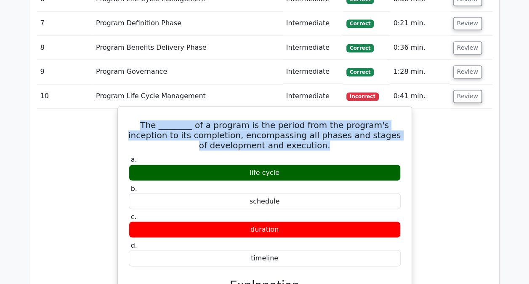
drag, startPoint x: 294, startPoint y: 141, endPoint x: 127, endPoint y: 119, distance: 168.6
drag, startPoint x: 127, startPoint y: 119, endPoint x: 176, endPoint y: 124, distance: 49.1
copy h5 "The ________ of a program is the period from the program's inception to its com…"
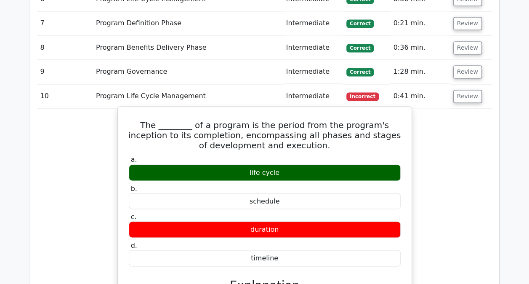
click at [280, 167] on div "life cycle" at bounding box center [265, 172] width 272 height 16
drag, startPoint x: 280, startPoint y: 167, endPoint x: 248, endPoint y: 168, distance: 31.2
click at [248, 168] on div "life cycle" at bounding box center [265, 172] width 272 height 16
drag, startPoint x: 248, startPoint y: 168, endPoint x: 260, endPoint y: 174, distance: 13.4
copy div "life cycle"
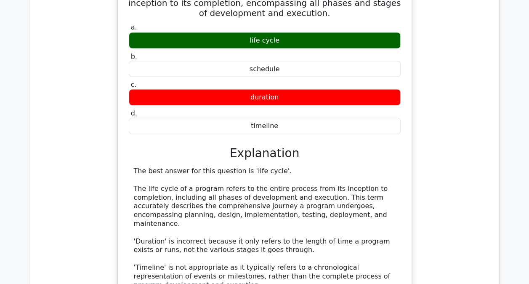
scroll to position [768, 0]
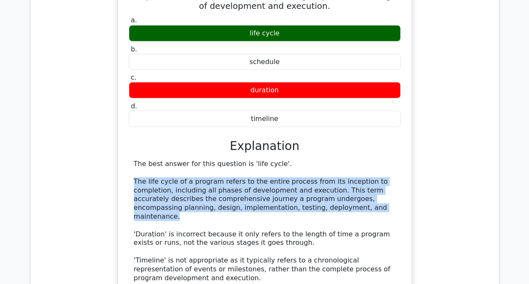
drag, startPoint x: 301, startPoint y: 202, endPoint x: 131, endPoint y: 179, distance: 170.8
click at [131, 179] on div "The best answer for this question is 'life cycle'. The life cycle of a program …" at bounding box center [265, 255] width 272 height 193
drag, startPoint x: 131, startPoint y: 179, endPoint x: 170, endPoint y: 185, distance: 39.1
copy div "The life cycle of a program refers to the entire process from its inception to …"
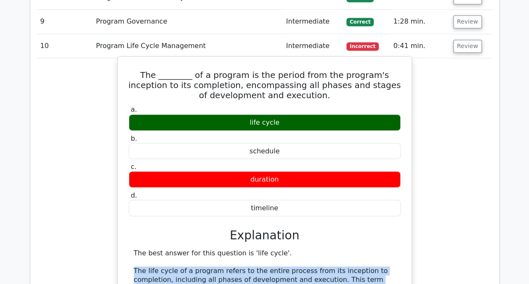
scroll to position [679, 0]
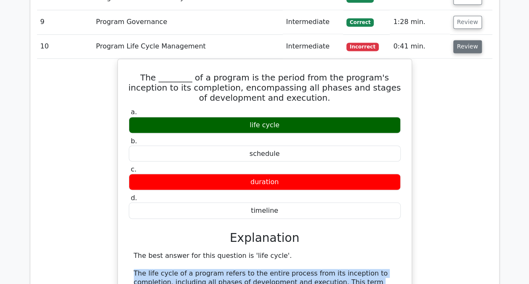
click at [461, 43] on button "Review" at bounding box center [467, 46] width 29 height 13
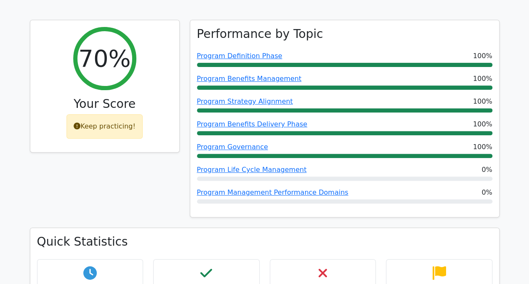
scroll to position [0, 0]
